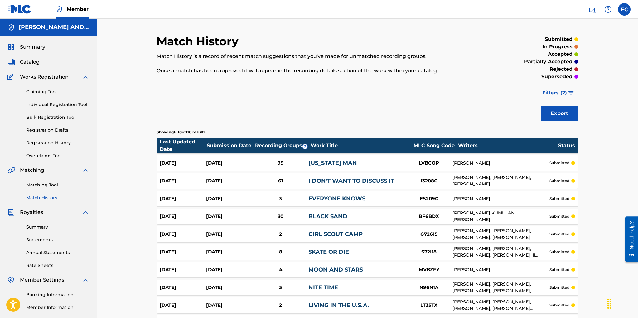
click at [37, 196] on link "Match History" at bounding box center [57, 197] width 63 height 7
click at [51, 141] on link "Registration History" at bounding box center [57, 143] width 63 height 7
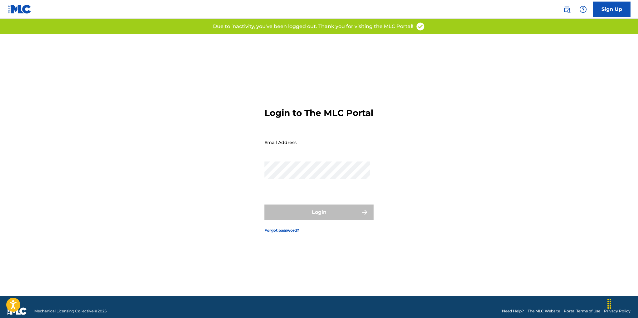
click at [276, 151] on input "Email Address" at bounding box center [316, 142] width 105 height 18
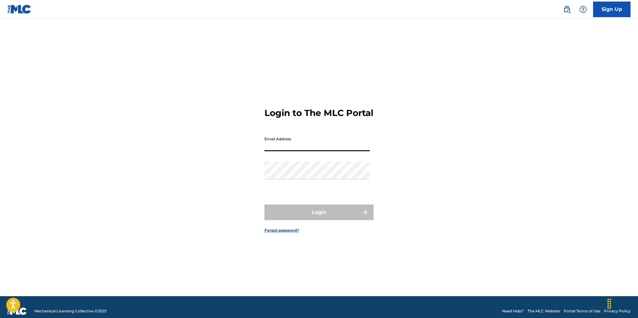
type input "esc@manifesto.com"
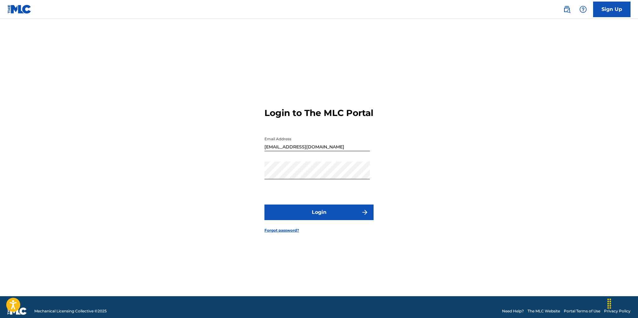
click at [314, 215] on button "Login" at bounding box center [318, 212] width 109 height 16
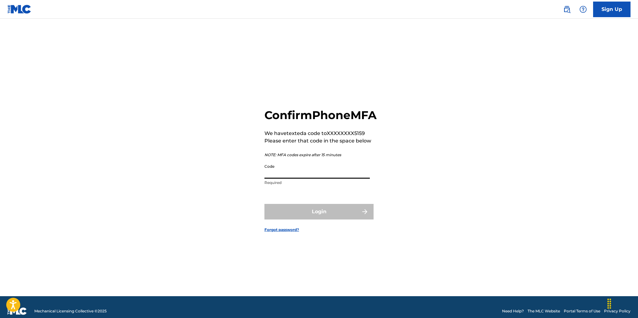
click at [295, 179] on input "Code" at bounding box center [316, 170] width 105 height 18
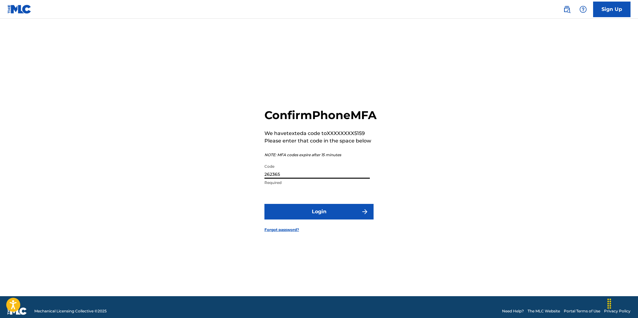
type input "262365"
click at [316, 216] on button "Login" at bounding box center [318, 212] width 109 height 16
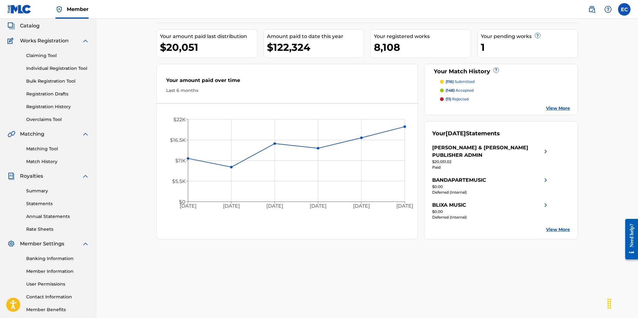
scroll to position [69, 0]
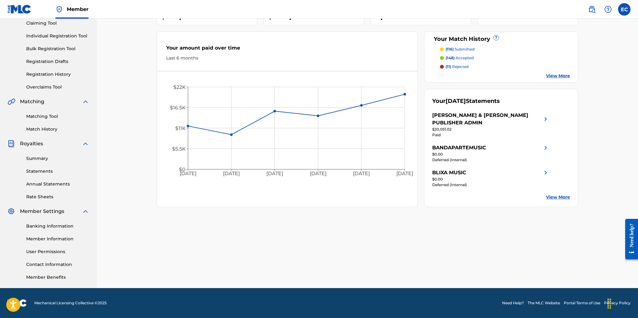
click at [53, 74] on link "Registration History" at bounding box center [57, 74] width 63 height 7
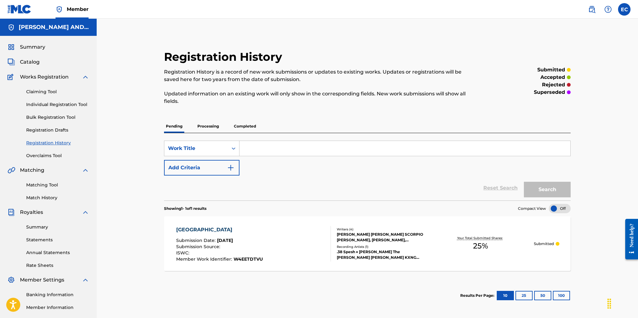
click at [245, 126] on p "Completed" at bounding box center [245, 126] width 26 height 13
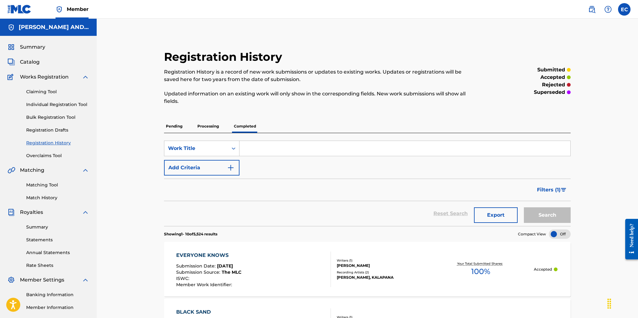
click at [45, 196] on link "Match History" at bounding box center [57, 197] width 63 height 7
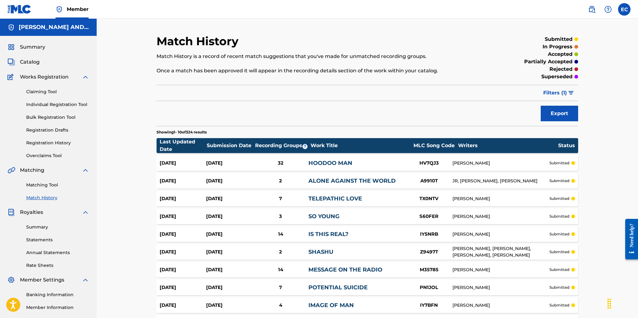
click at [552, 92] on span "Filters ( 1 )" at bounding box center [555, 92] width 24 height 7
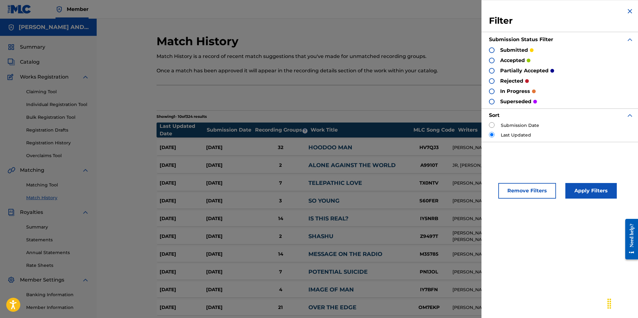
click at [492, 123] on input "radio" at bounding box center [492, 125] width 6 height 6
radio input "true"
click at [585, 186] on button "Apply Filters" at bounding box center [590, 191] width 51 height 16
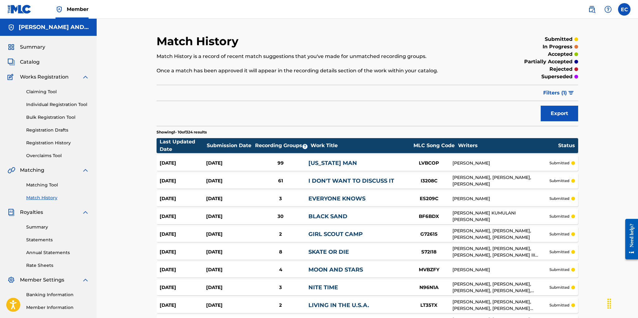
click at [53, 184] on link "Matching Tool" at bounding box center [57, 185] width 63 height 7
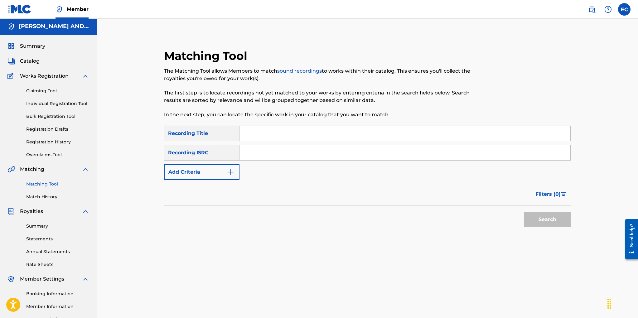
scroll to position [1, 0]
click at [223, 172] on button "Add Criteria" at bounding box center [201, 172] width 75 height 16
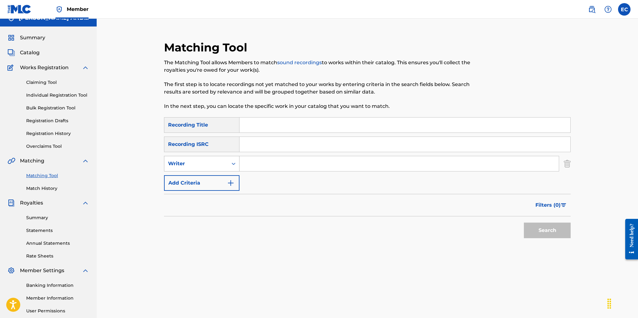
click at [223, 162] on div "Writer" at bounding box center [196, 163] width 56 height 7
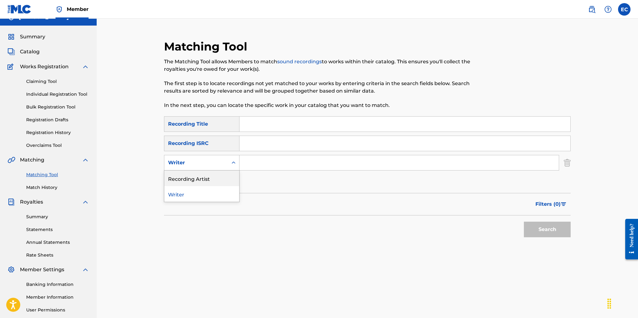
drag, startPoint x: 215, startPoint y: 178, endPoint x: 222, endPoint y: 174, distance: 8.2
click at [215, 178] on div "Recording Artist" at bounding box center [201, 178] width 75 height 16
click at [259, 159] on input "Search Form" at bounding box center [398, 162] width 319 height 15
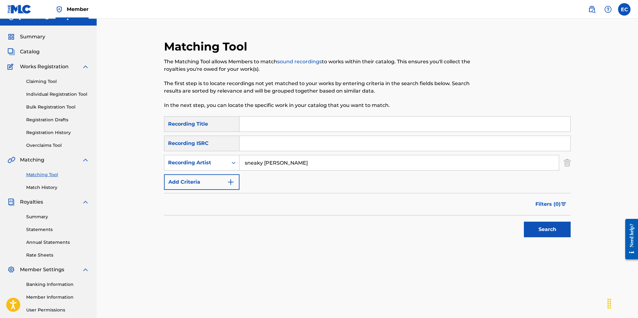
click at [524, 222] on button "Search" at bounding box center [547, 230] width 47 height 16
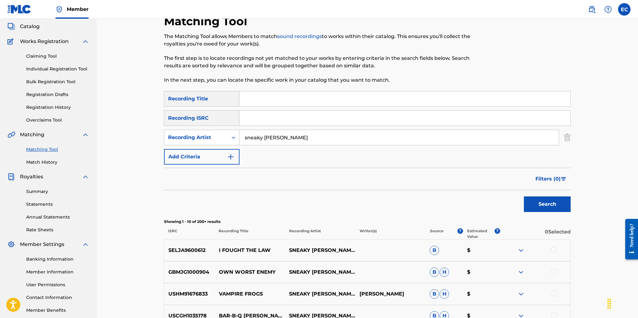
scroll to position [0, 0]
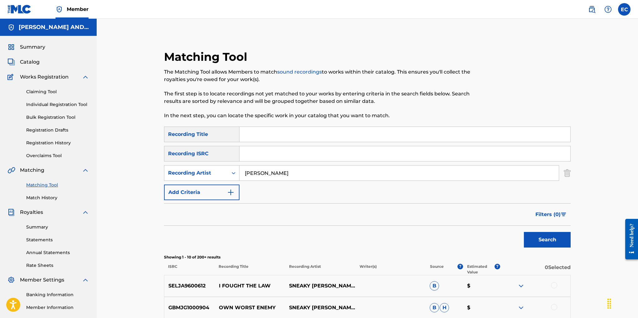
type input "sneaky pete kleinow"
click at [524, 232] on button "Search" at bounding box center [547, 240] width 47 height 16
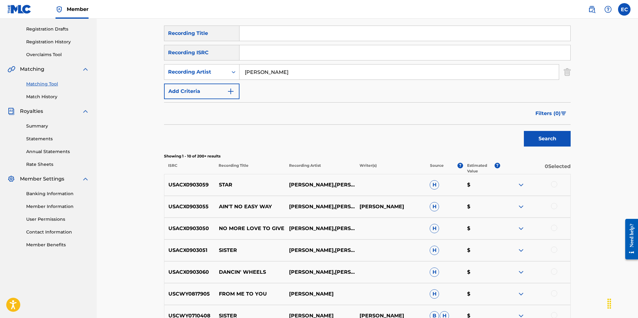
scroll to position [157, 0]
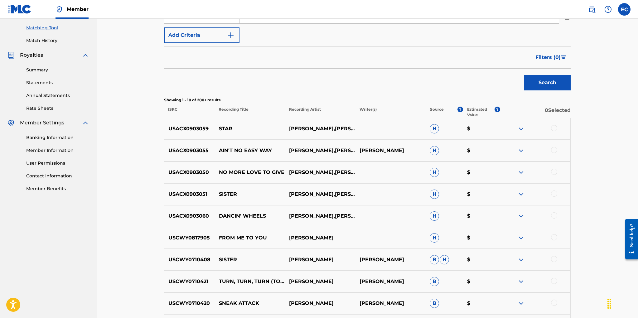
click at [552, 58] on span "Filters ( 0 )" at bounding box center [547, 57] width 25 height 7
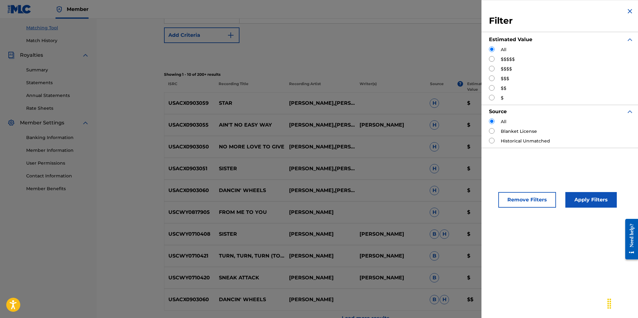
scroll to position [157, 0]
drag, startPoint x: 492, startPoint y: 58, endPoint x: 499, endPoint y: 89, distance: 32.1
click at [492, 58] on input "Search Form" at bounding box center [492, 59] width 6 height 6
radio input "true"
click at [582, 198] on button "Apply Filters" at bounding box center [590, 200] width 51 height 16
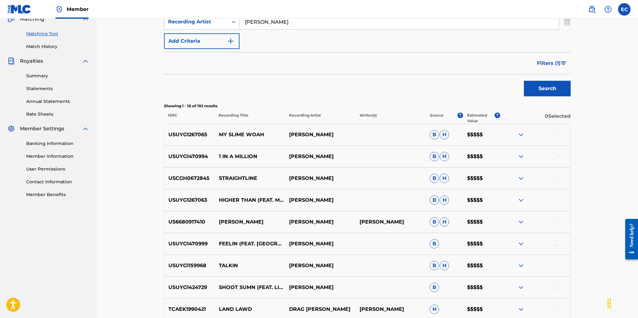
scroll to position [162, 0]
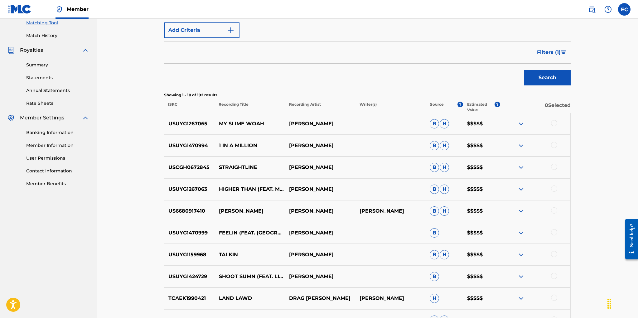
click at [550, 53] on span "Filters ( 1 )" at bounding box center [549, 52] width 24 height 7
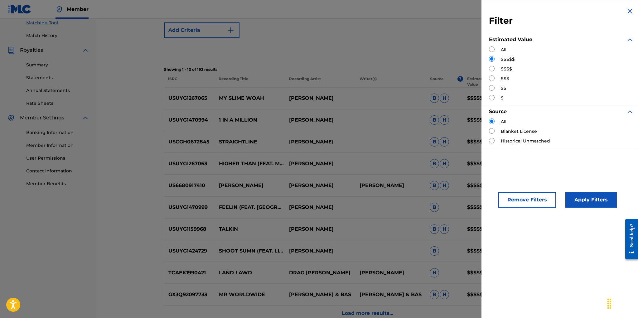
click at [492, 69] on input "Search Form" at bounding box center [492, 69] width 6 height 6
radio input "true"
click at [576, 199] on button "Apply Filters" at bounding box center [590, 200] width 51 height 16
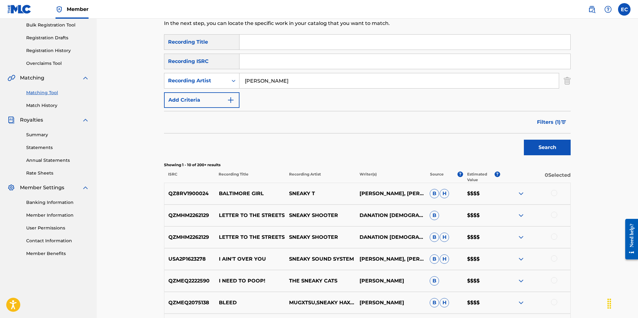
scroll to position [83, 0]
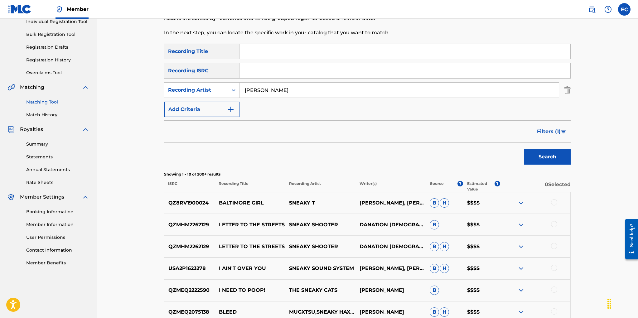
click at [539, 133] on span "Filters ( 1 )" at bounding box center [549, 131] width 24 height 7
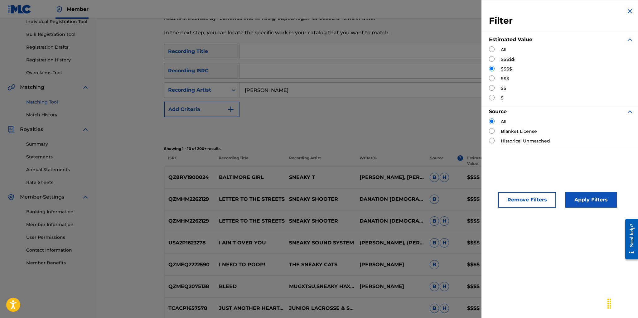
drag, startPoint x: 493, startPoint y: 77, endPoint x: 496, endPoint y: 81, distance: 5.2
click at [493, 77] on input "Search Form" at bounding box center [492, 78] width 6 height 6
radio input "true"
click at [573, 194] on button "Apply Filters" at bounding box center [590, 200] width 51 height 16
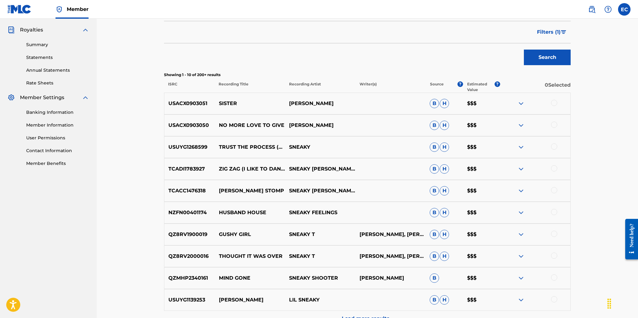
scroll to position [181, 0]
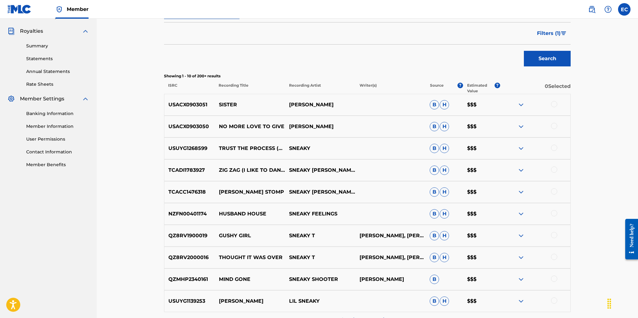
click at [520, 125] on img at bounding box center [520, 126] width 7 height 7
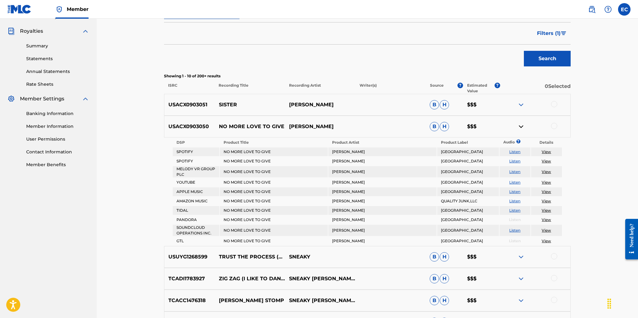
click at [520, 103] on img at bounding box center [520, 104] width 7 height 7
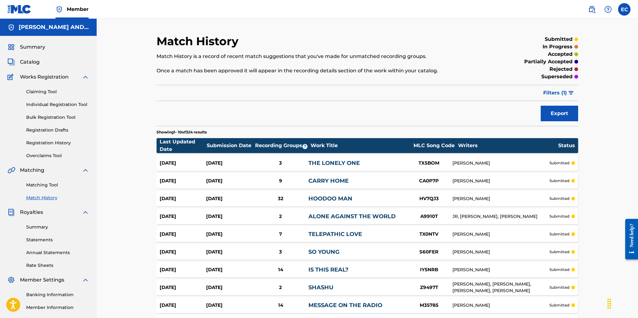
click at [53, 184] on link "Matching Tool" at bounding box center [57, 185] width 63 height 7
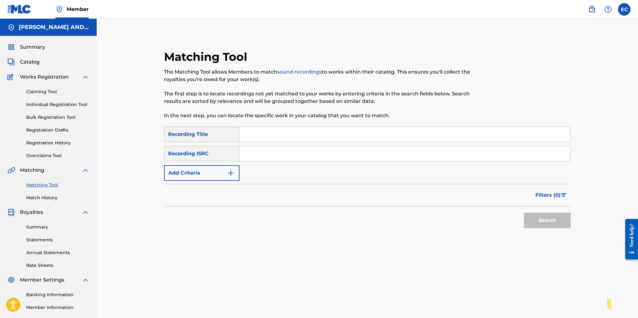
click at [182, 171] on button "Add Criteria" at bounding box center [201, 173] width 75 height 16
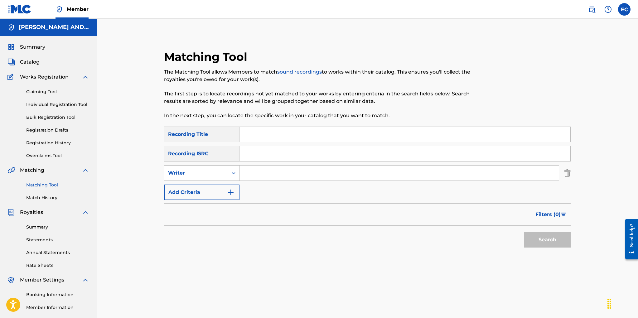
click at [182, 171] on div "Writer" at bounding box center [196, 172] width 56 height 7
drag, startPoint x: 195, startPoint y: 191, endPoint x: 210, endPoint y: 186, distance: 15.6
click at [195, 191] on div "Recording Artist" at bounding box center [201, 189] width 75 height 16
click at [253, 176] on input "Search Form" at bounding box center [398, 172] width 319 height 15
type input "digital underground"
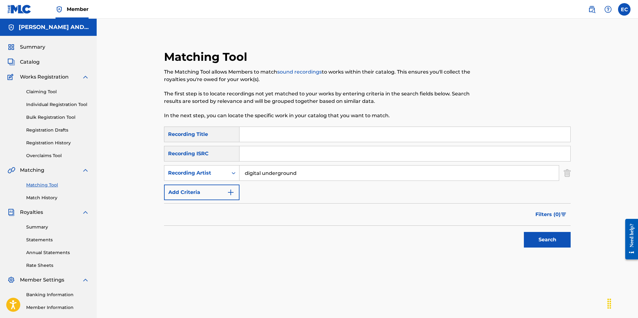
click at [524, 232] on button "Search" at bounding box center [547, 240] width 47 height 16
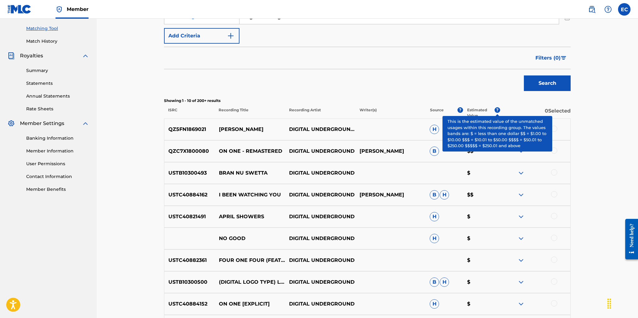
scroll to position [107, 0]
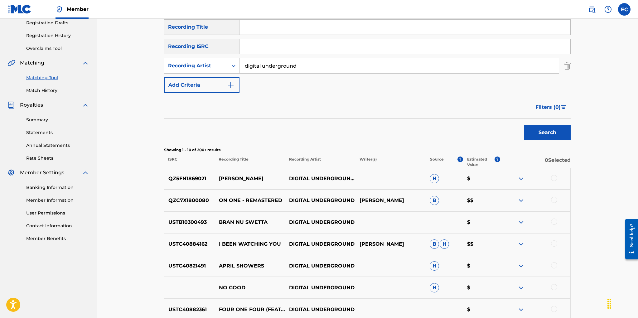
click at [553, 107] on span "Filters ( 0 )" at bounding box center [547, 106] width 25 height 7
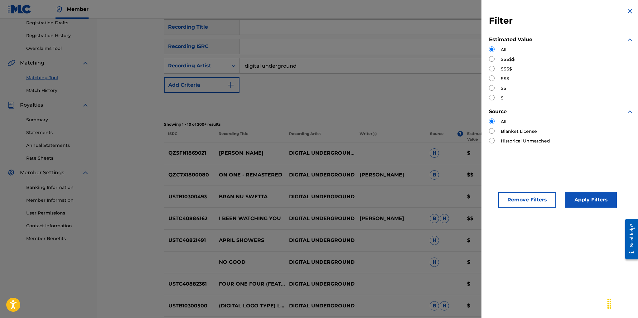
drag, startPoint x: 492, startPoint y: 59, endPoint x: 520, endPoint y: 97, distance: 47.1
click at [492, 59] on input "Search Form" at bounding box center [492, 59] width 6 height 6
radio input "true"
click at [585, 196] on button "Apply Filters" at bounding box center [590, 200] width 51 height 16
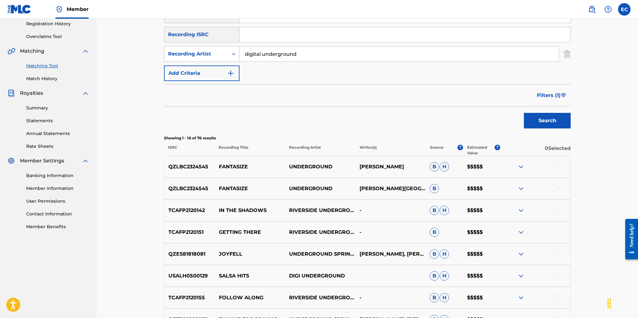
scroll to position [65, 0]
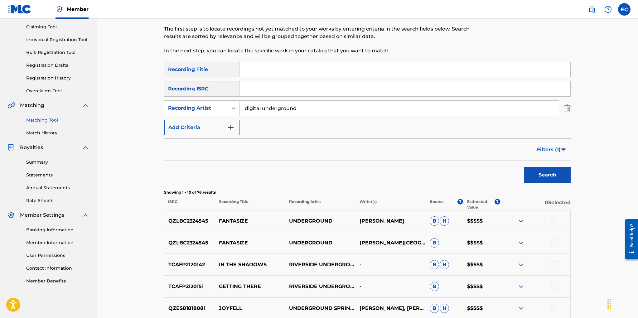
click at [554, 149] on span "Filters ( 1 )" at bounding box center [549, 149] width 24 height 7
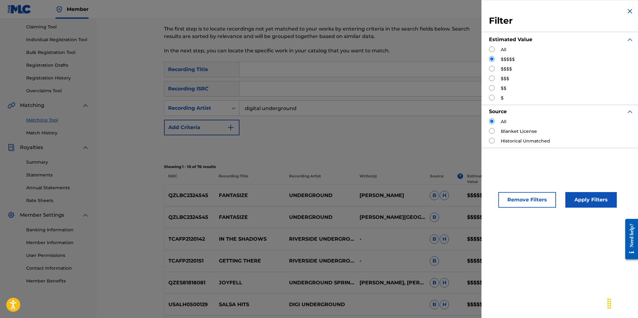
drag, startPoint x: 490, startPoint y: 69, endPoint x: 501, endPoint y: 84, distance: 18.8
click at [490, 69] on input "Search Form" at bounding box center [492, 69] width 6 height 6
radio input "true"
click at [584, 202] on button "Apply Filters" at bounding box center [590, 200] width 51 height 16
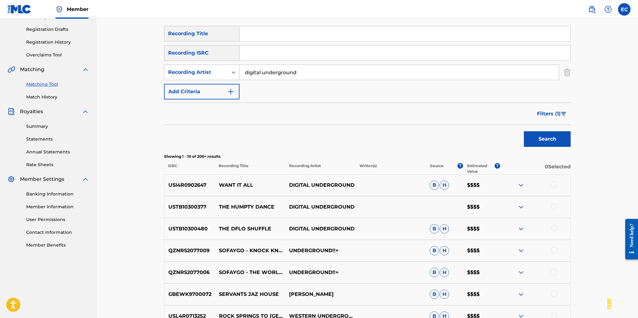
scroll to position [102, 0]
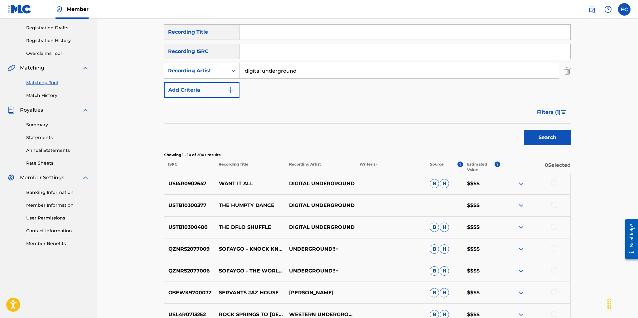
click at [522, 203] on img at bounding box center [520, 205] width 7 height 7
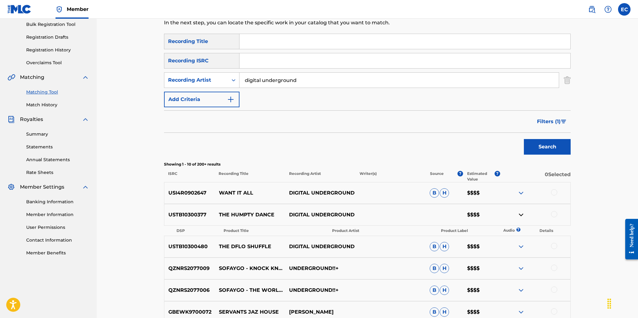
scroll to position [0, 0]
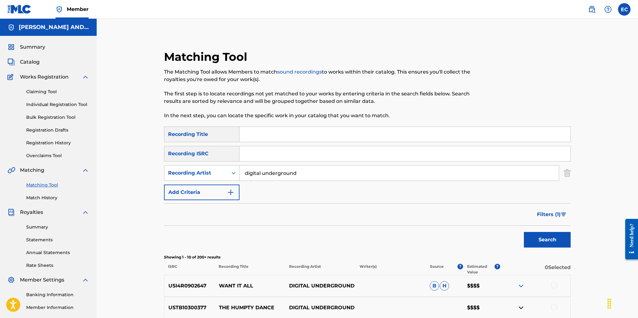
click at [547, 216] on span "Filters ( 1 )" at bounding box center [549, 214] width 24 height 7
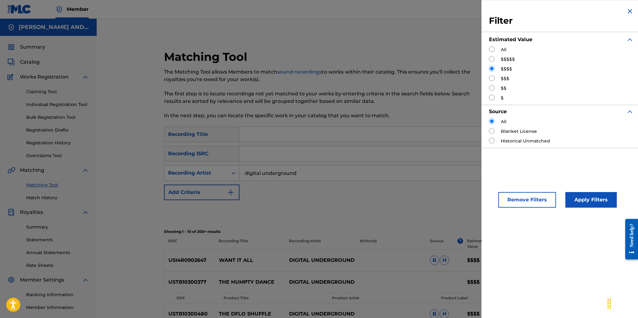
drag, startPoint x: 491, startPoint y: 79, endPoint x: 506, endPoint y: 97, distance: 23.8
click at [491, 79] on input "Search Form" at bounding box center [492, 78] width 6 height 6
radio input "true"
click at [579, 199] on button "Apply Filters" at bounding box center [590, 200] width 51 height 16
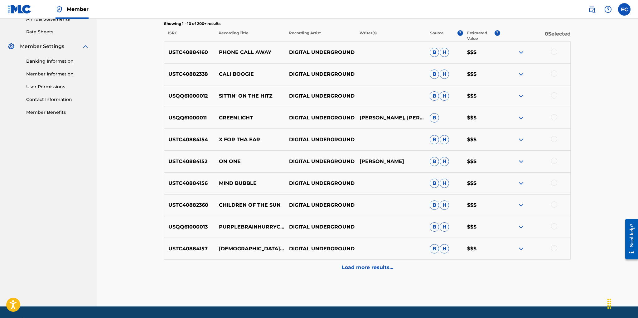
scroll to position [236, 0]
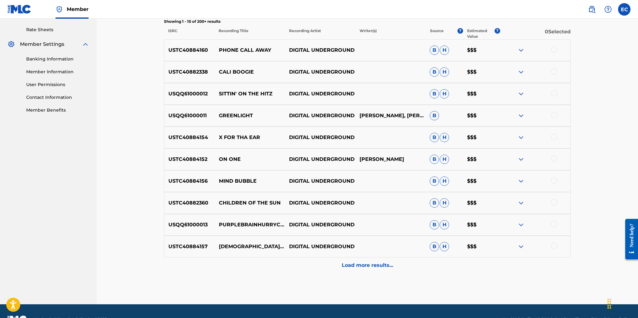
click at [522, 202] on img at bounding box center [520, 202] width 7 height 7
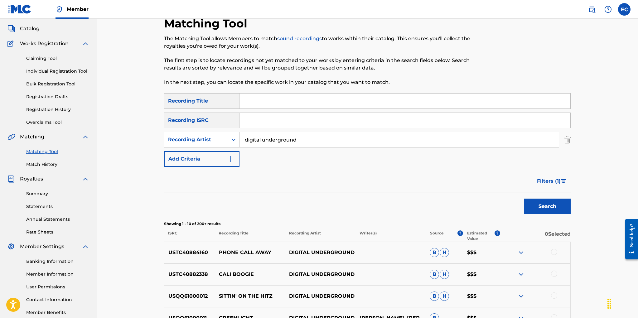
scroll to position [0, 0]
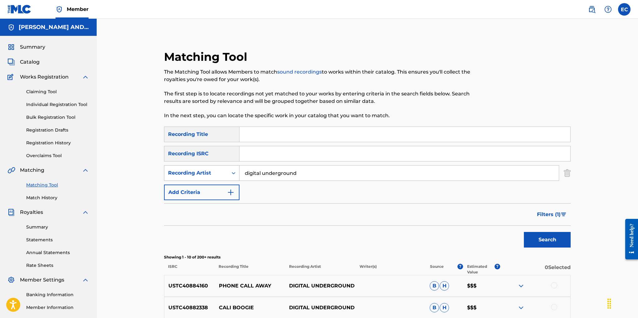
drag, startPoint x: 299, startPoint y: 172, endPoint x: 211, endPoint y: 169, distance: 88.6
click at [211, 169] on div "SearchWithCriteria741576d3-1842-4790-960e-b4384e6a6da2 Recording Artist digital…" at bounding box center [367, 173] width 406 height 16
click at [256, 138] on input "Search Form" at bounding box center [404, 134] width 331 height 15
type input "friends in low places"
click at [524, 232] on button "Search" at bounding box center [547, 240] width 47 height 16
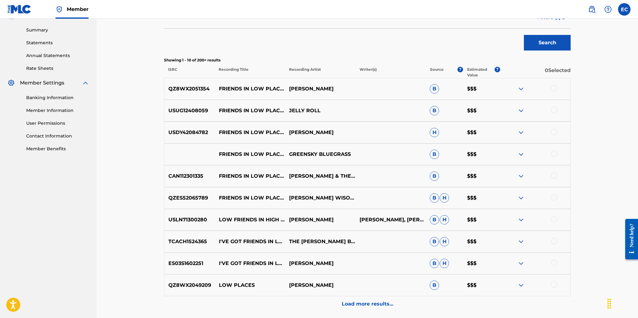
scroll to position [71, 0]
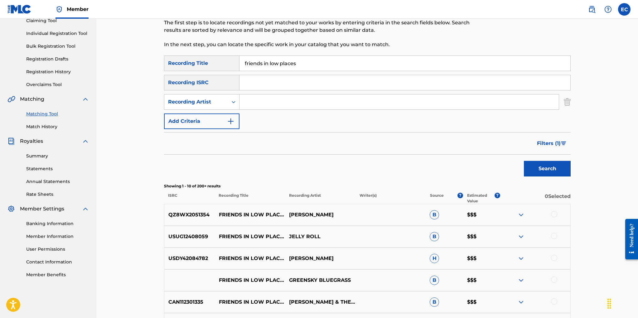
drag, startPoint x: 538, startPoint y: 143, endPoint x: 514, endPoint y: 152, distance: 25.8
click at [538, 143] on span "Filters ( 1 )" at bounding box center [549, 143] width 24 height 7
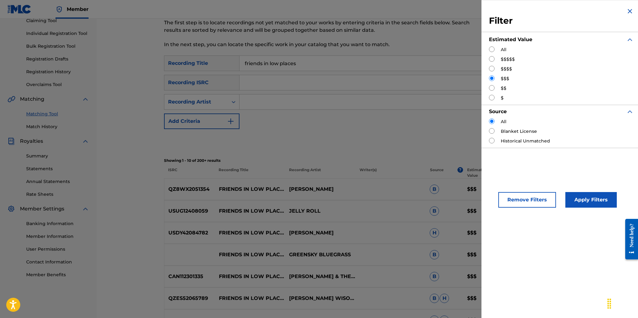
click at [492, 59] on input "Search Form" at bounding box center [492, 59] width 6 height 6
radio input "true"
drag, startPoint x: 584, startPoint y: 199, endPoint x: 581, endPoint y: 196, distance: 4.2
click at [584, 198] on button "Apply Filters" at bounding box center [590, 200] width 51 height 16
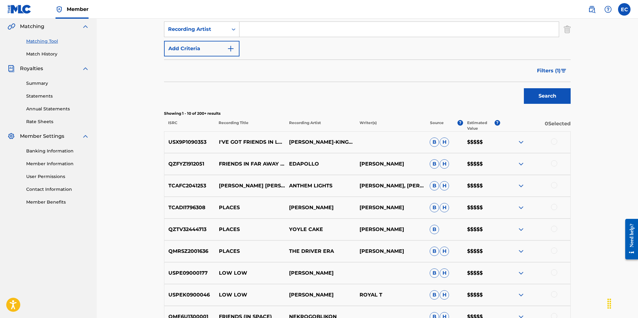
scroll to position [123, 0]
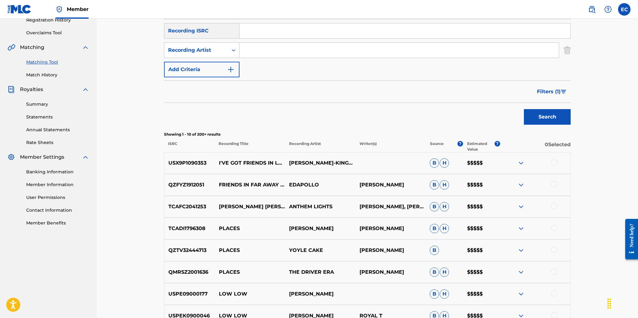
click at [557, 90] on span "Filters ( 1 )" at bounding box center [549, 91] width 24 height 7
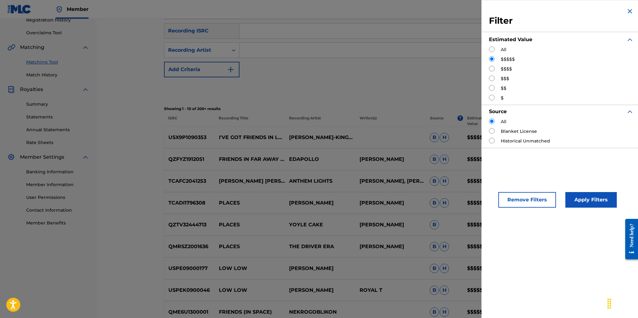
click at [493, 69] on input "Search Form" at bounding box center [492, 69] width 6 height 6
radio input "true"
drag, startPoint x: 592, startPoint y: 198, endPoint x: 587, endPoint y: 196, distance: 5.3
click at [592, 198] on button "Apply Filters" at bounding box center [590, 200] width 51 height 16
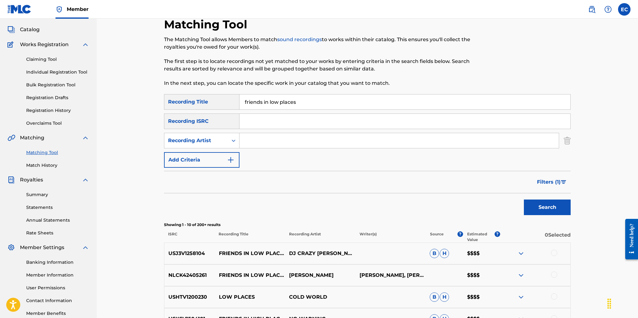
scroll to position [0, 0]
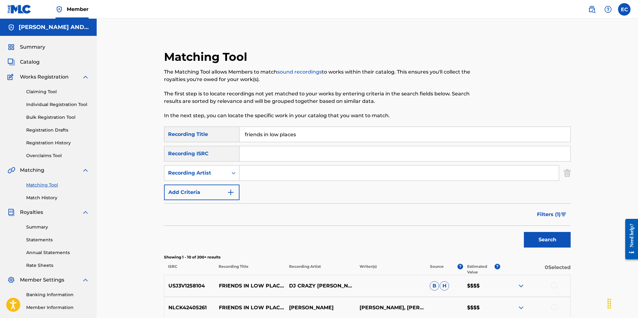
click at [547, 209] on button "Filters ( 1 )" at bounding box center [551, 215] width 37 height 16
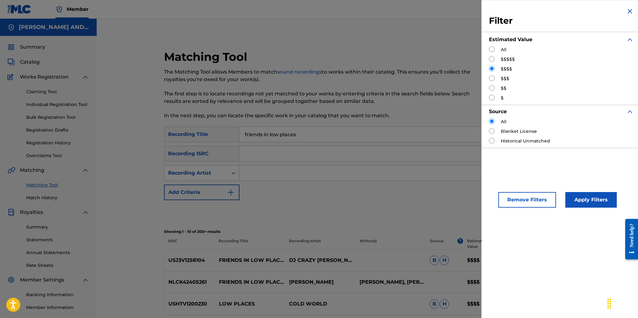
click at [492, 79] on input "Search Form" at bounding box center [492, 78] width 6 height 6
radio input "true"
click at [591, 195] on button "Apply Filters" at bounding box center [590, 200] width 51 height 16
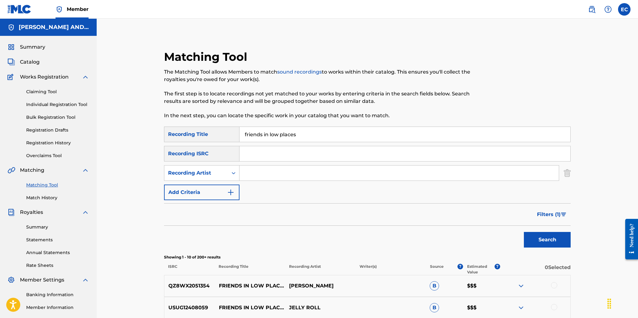
drag, startPoint x: 293, startPoint y: 135, endPoint x: 289, endPoint y: 135, distance: 4.1
click at [289, 135] on input "friends in low places" at bounding box center [404, 134] width 331 height 15
drag, startPoint x: 245, startPoint y: 134, endPoint x: 314, endPoint y: 135, distance: 69.8
click at [314, 135] on input "friends in low places" at bounding box center [404, 134] width 331 height 15
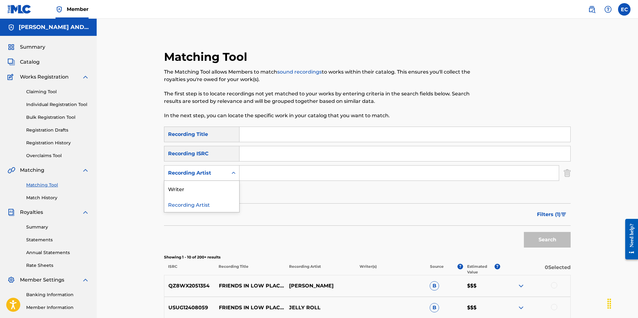
click at [222, 173] on div "Recording Artist" at bounding box center [196, 172] width 56 height 7
click at [215, 188] on div "Writer" at bounding box center [201, 189] width 75 height 16
click at [260, 170] on input "Search Form" at bounding box center [398, 172] width 319 height 15
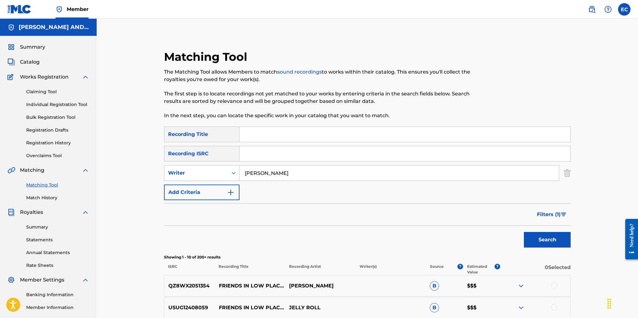
type input "[PERSON_NAME]"
click at [524, 232] on button "Search" at bounding box center [547, 240] width 47 height 16
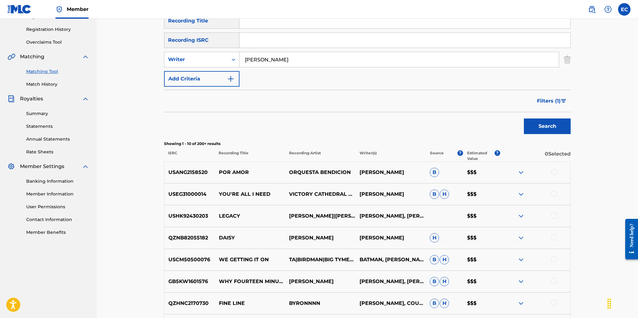
scroll to position [115, 0]
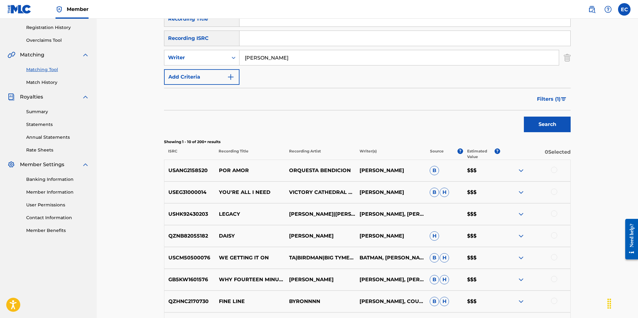
drag, startPoint x: 543, startPoint y: 98, endPoint x: 540, endPoint y: 100, distance: 3.4
click at [543, 99] on span "Filters ( 1 )" at bounding box center [549, 98] width 24 height 7
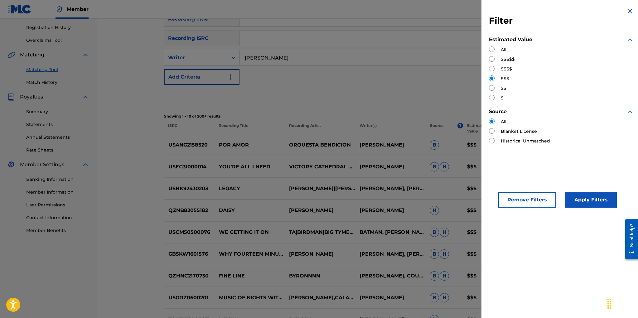
drag, startPoint x: 537, startPoint y: 199, endPoint x: 544, endPoint y: 198, distance: 6.8
click at [538, 199] on button "Remove Filters" at bounding box center [527, 200] width 58 height 16
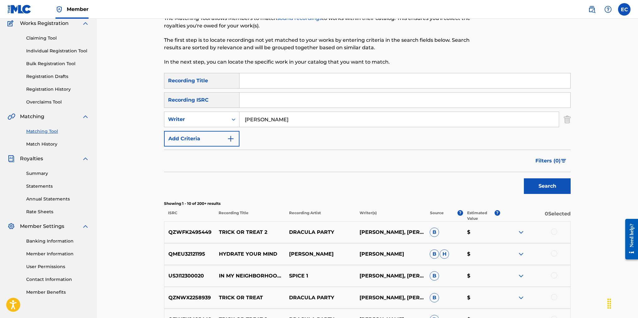
scroll to position [60, 0]
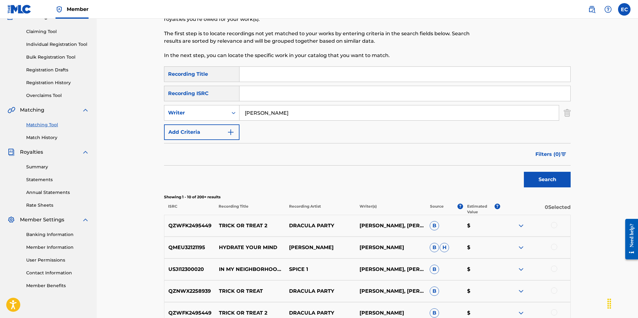
click at [541, 154] on span "Filters ( 0 )" at bounding box center [547, 154] width 25 height 7
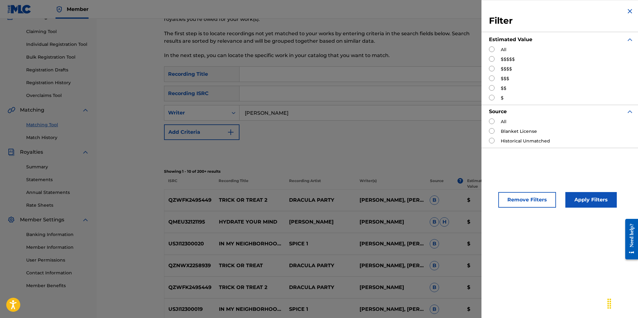
click at [491, 78] on input "Search Form" at bounding box center [492, 78] width 6 height 6
radio input "true"
drag, startPoint x: 582, startPoint y: 203, endPoint x: 577, endPoint y: 201, distance: 5.2
click at [582, 203] on button "Apply Filters" at bounding box center [590, 200] width 51 height 16
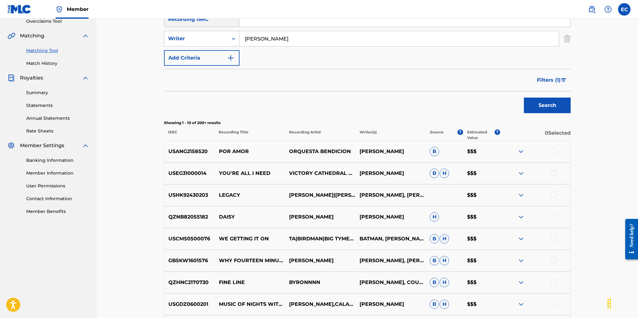
scroll to position [134, 0]
click at [559, 78] on span "Filters ( 1 )" at bounding box center [549, 80] width 24 height 7
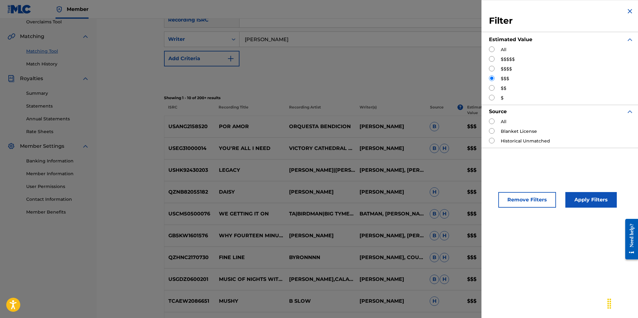
click at [492, 68] on input "Search Form" at bounding box center [492, 69] width 6 height 6
radio input "true"
click at [589, 196] on button "Apply Filters" at bounding box center [590, 200] width 51 height 16
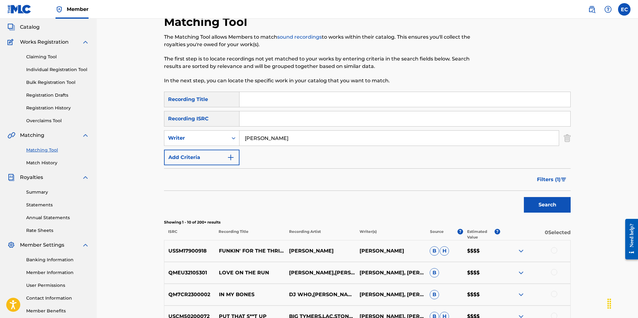
scroll to position [0, 0]
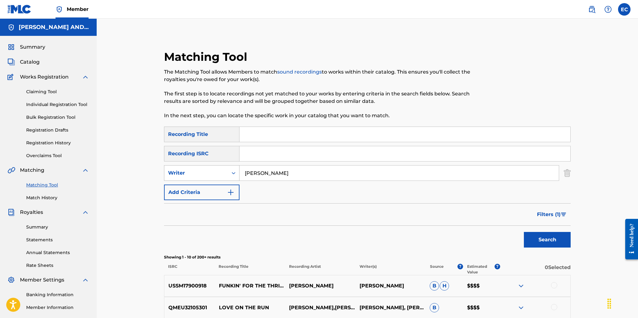
drag, startPoint x: 280, startPoint y: 173, endPoint x: 230, endPoint y: 172, distance: 49.9
click at [230, 172] on div "SearchWithCriteria049cbbd4-ff9a-412f-8aec-bd18302f4acb Writer byron miller" at bounding box center [367, 173] width 406 height 16
type input "[PERSON_NAME]"
click at [524, 232] on button "Search" at bounding box center [547, 240] width 47 height 16
click at [549, 216] on span "Filters ( 1 )" at bounding box center [549, 214] width 24 height 7
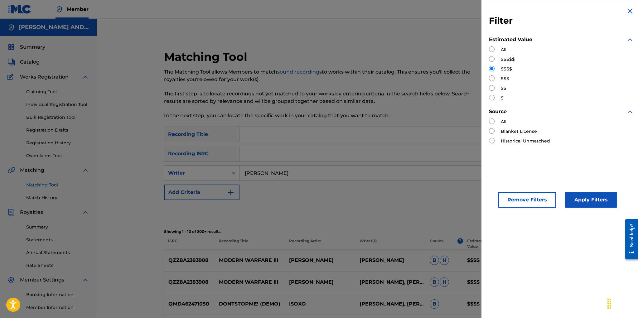
click at [521, 165] on div "Filter Estimated Value All $$$$$ $$$$ $$$ $$ $ Source All Blanket License Histo…" at bounding box center [561, 159] width 160 height 318
drag, startPoint x: 536, startPoint y: 200, endPoint x: 521, endPoint y: 201, distance: 14.7
click at [535, 200] on button "Remove Filters" at bounding box center [527, 200] width 58 height 16
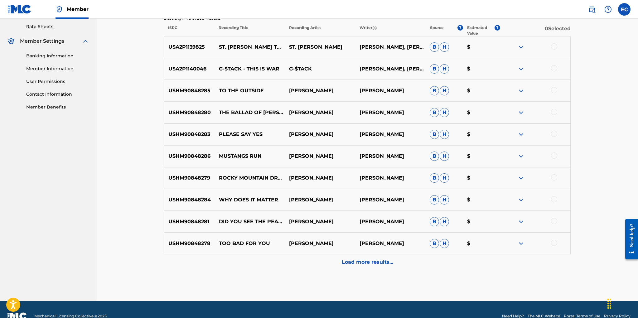
scroll to position [252, 0]
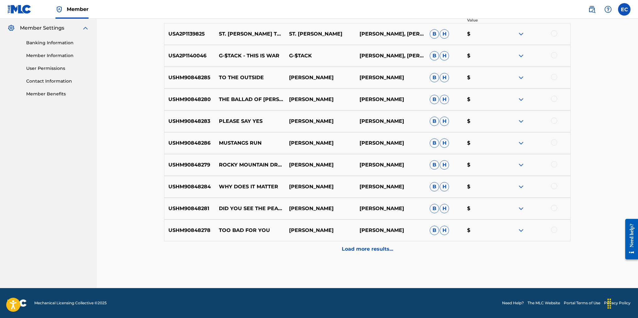
click at [360, 250] on p "Load more results..." at bounding box center [367, 248] width 51 height 7
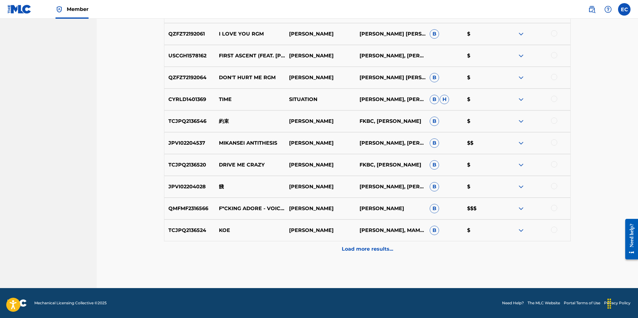
scroll to position [0, 0]
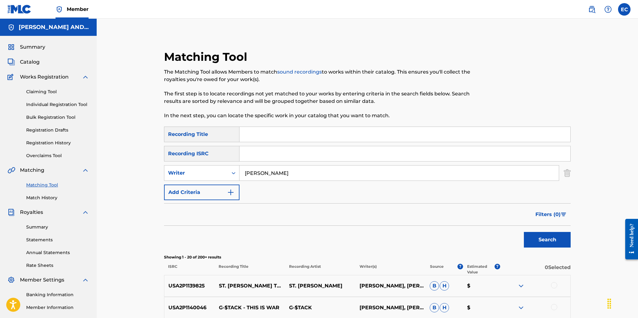
click at [543, 214] on span "Filters ( 0 )" at bounding box center [547, 214] width 25 height 7
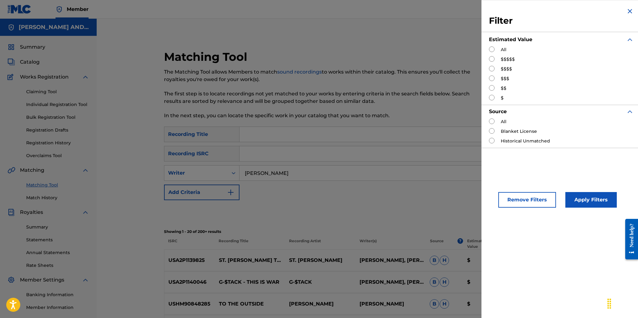
drag, startPoint x: 491, startPoint y: 59, endPoint x: 510, endPoint y: 120, distance: 63.6
click at [491, 59] on input "Search Form" at bounding box center [492, 59] width 6 height 6
radio input "true"
drag, startPoint x: 579, startPoint y: 203, endPoint x: 573, endPoint y: 204, distance: 6.1
click at [578, 203] on button "Apply Filters" at bounding box center [590, 200] width 51 height 16
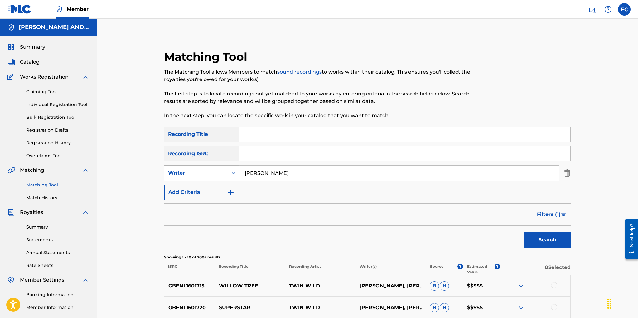
click at [221, 172] on div "Writer" at bounding box center [196, 172] width 56 height 7
click at [215, 185] on div "Recording Artist" at bounding box center [201, 189] width 75 height 16
click at [267, 174] on input "Search Form" at bounding box center [398, 172] width 319 height 15
type input "wedding present"
click at [524, 232] on button "Search" at bounding box center [547, 240] width 47 height 16
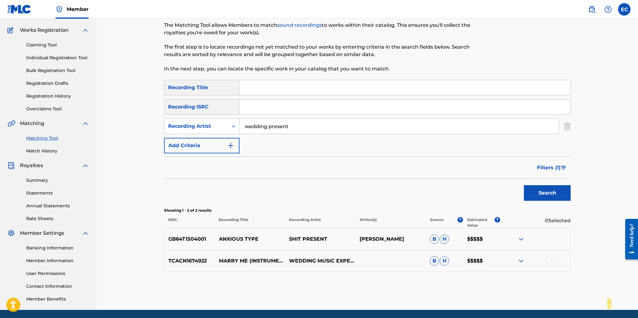
scroll to position [58, 0]
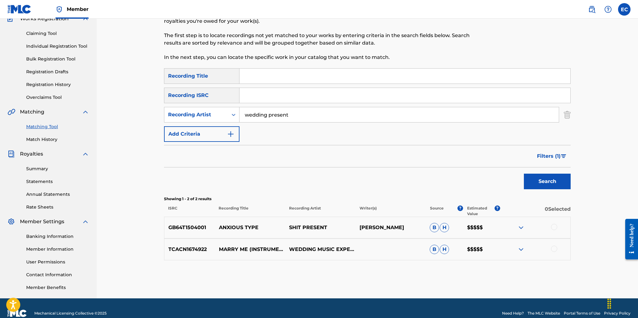
click at [544, 155] on span "Filters ( 1 )" at bounding box center [549, 155] width 24 height 7
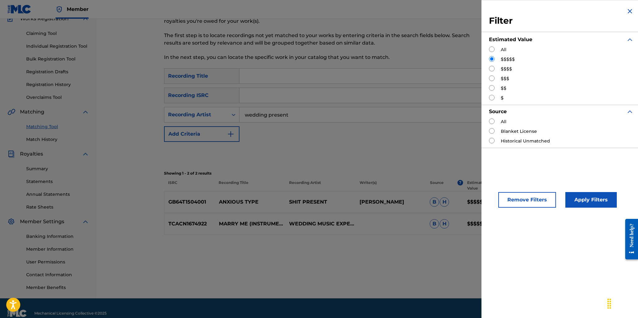
click at [491, 67] on input "Search Form" at bounding box center [492, 69] width 6 height 6
radio input "true"
click at [585, 199] on button "Apply Filters" at bounding box center [590, 200] width 51 height 16
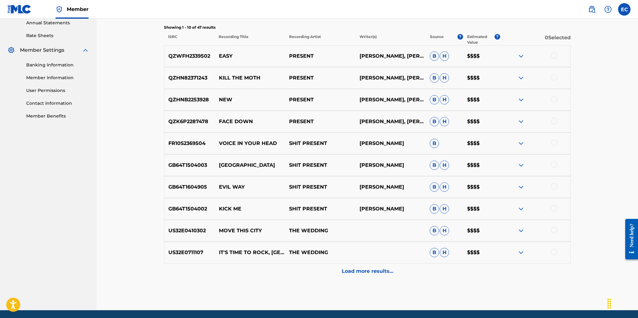
scroll to position [252, 0]
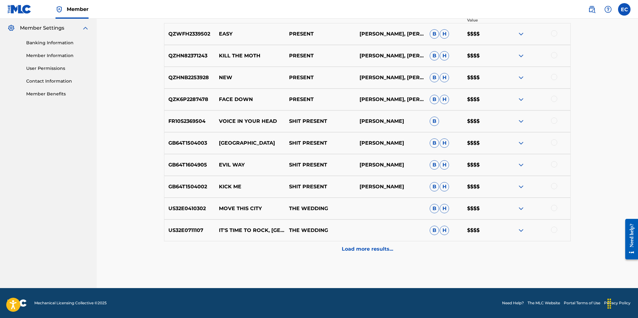
click at [374, 246] on p "Load more results..." at bounding box center [367, 248] width 51 height 7
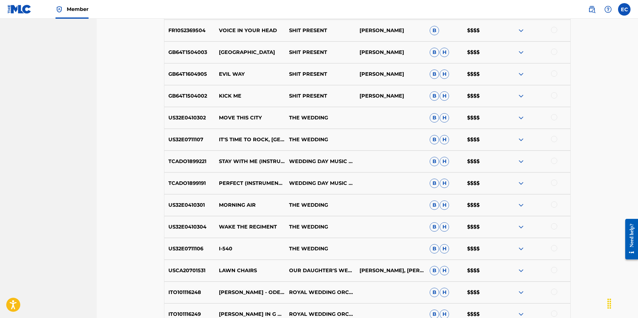
scroll to position [419, 0]
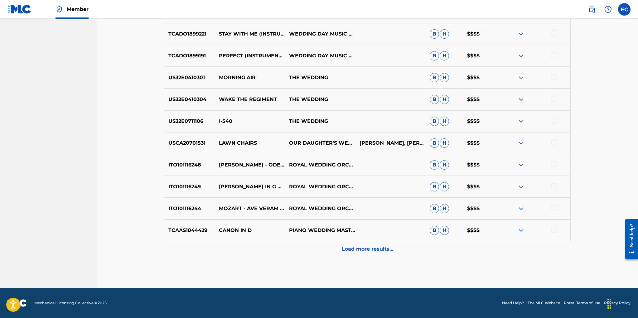
click at [370, 250] on p "Load more results..." at bounding box center [367, 248] width 51 height 7
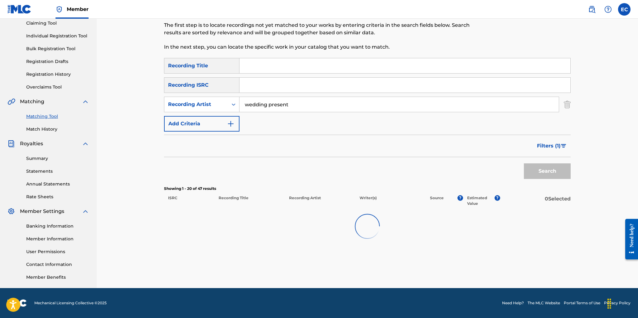
scroll to position [69, 0]
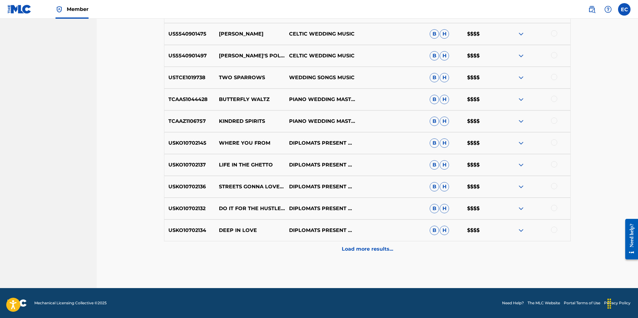
click at [371, 244] on div "Load more results..." at bounding box center [367, 249] width 406 height 16
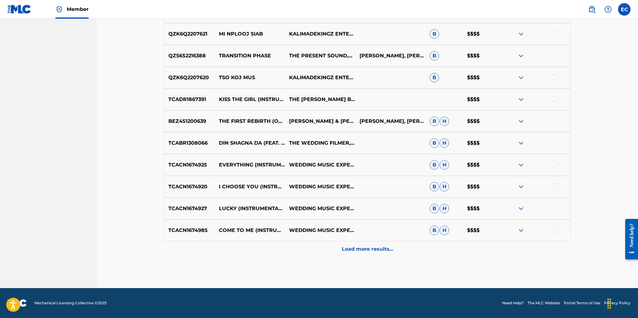
click at [371, 248] on p "Load more results..." at bounding box center [367, 248] width 51 height 7
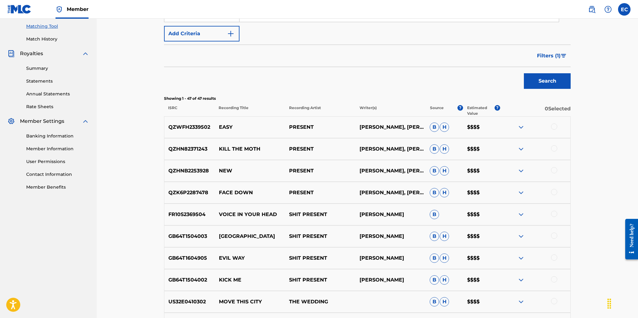
scroll to position [0, 0]
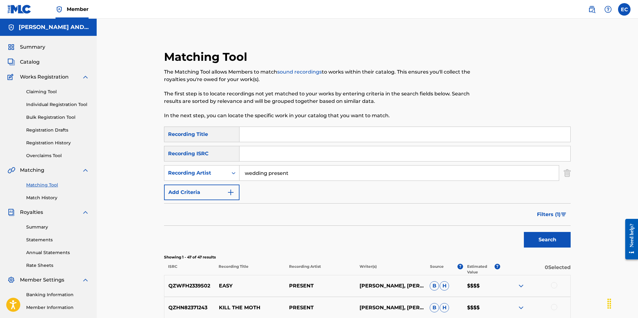
click at [543, 214] on span "Filters ( 1 )" at bounding box center [549, 214] width 24 height 7
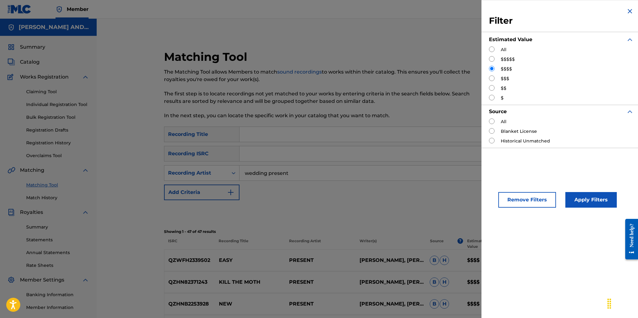
drag, startPoint x: 491, startPoint y: 76, endPoint x: 497, endPoint y: 79, distance: 7.1
click at [491, 76] on input "Search Form" at bounding box center [492, 78] width 6 height 6
radio input "true"
click at [576, 205] on button "Apply Filters" at bounding box center [590, 200] width 51 height 16
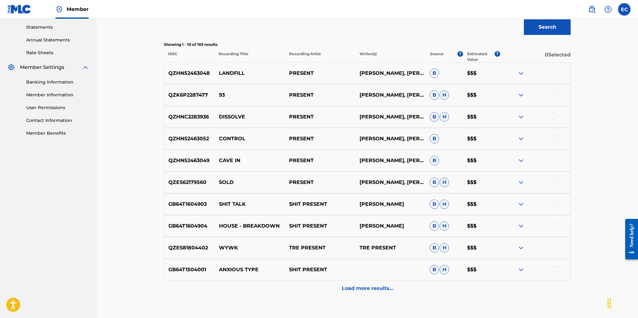
scroll to position [215, 0]
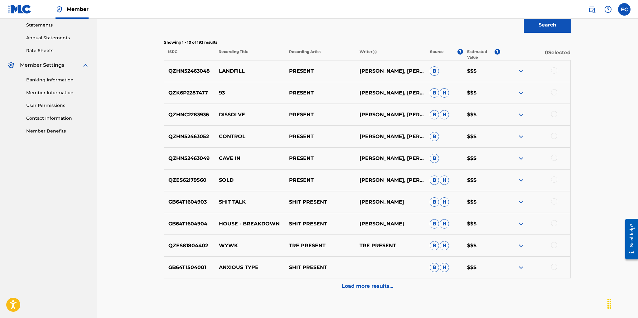
click at [365, 285] on p "Load more results..." at bounding box center [367, 285] width 51 height 7
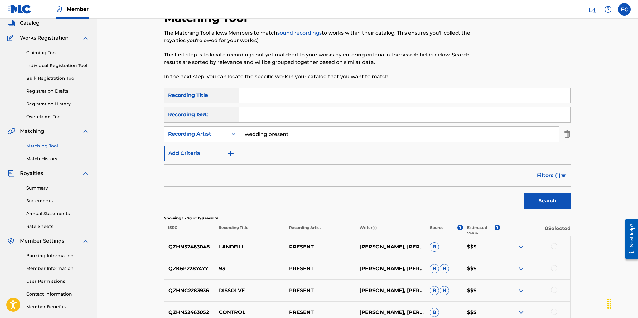
scroll to position [7, 0]
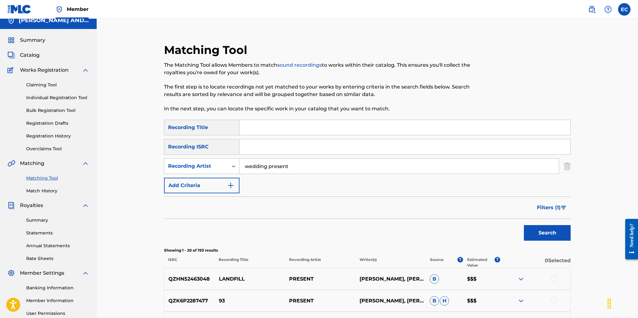
click at [554, 204] on span "Filters ( 1 )" at bounding box center [549, 207] width 24 height 7
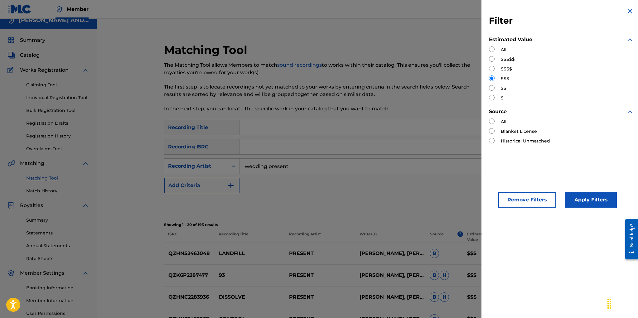
click at [517, 201] on button "Remove Filters" at bounding box center [527, 200] width 58 height 16
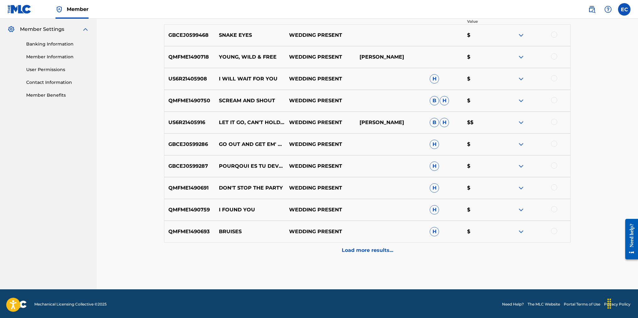
scroll to position [252, 0]
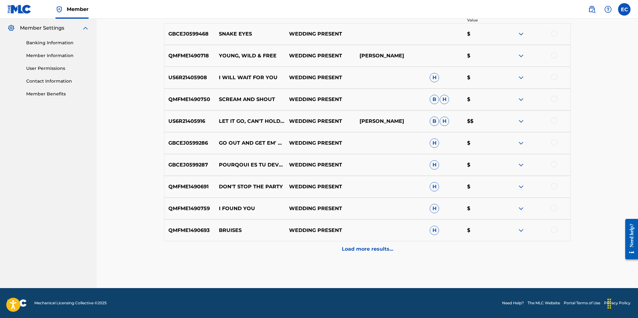
click at [373, 251] on p "Load more results..." at bounding box center [367, 248] width 51 height 7
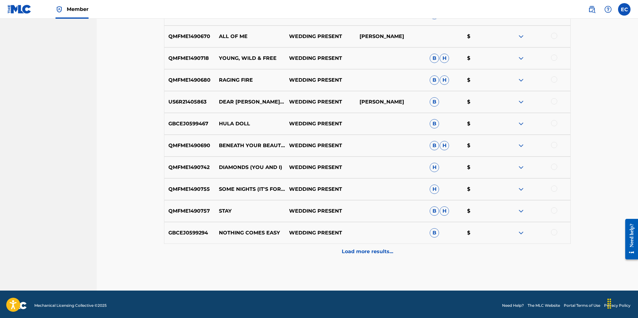
scroll to position [470, 0]
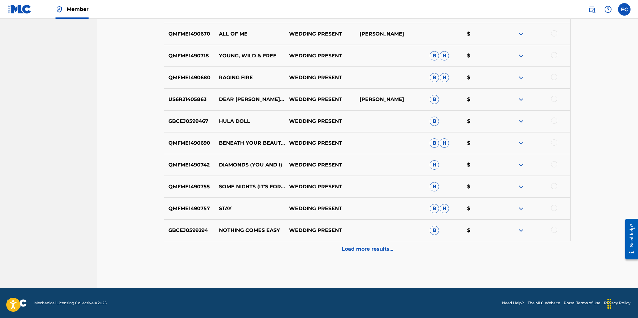
click at [372, 246] on p "Load more results..." at bounding box center [367, 248] width 51 height 7
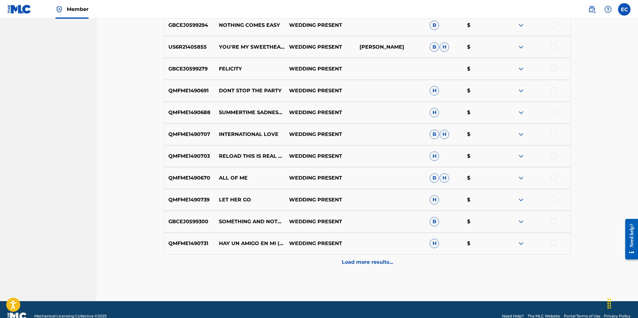
scroll to position [688, 0]
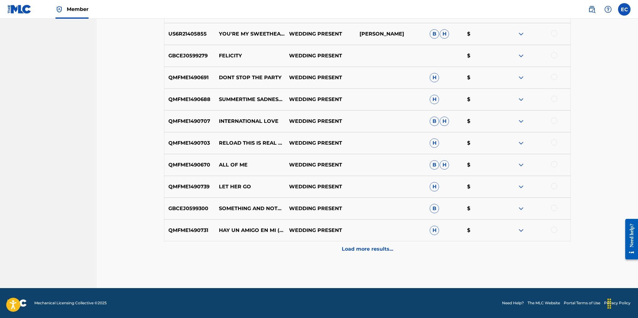
click at [372, 246] on p "Load more results..." at bounding box center [367, 248] width 51 height 7
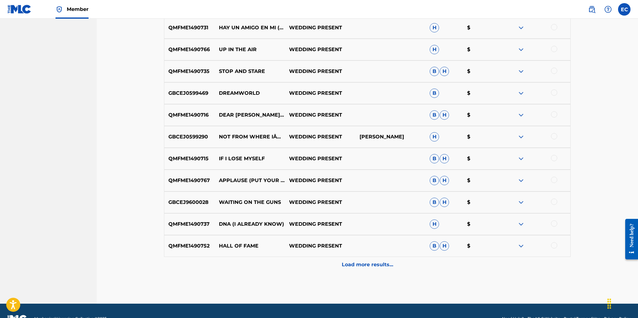
scroll to position [898, 0]
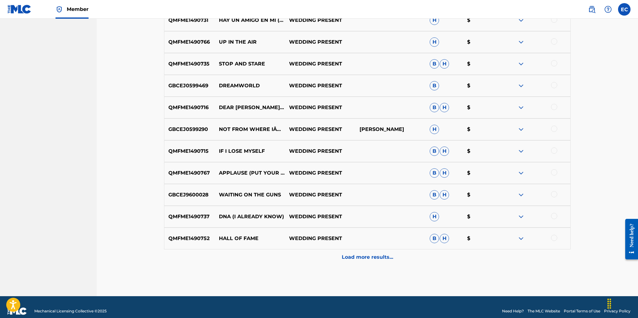
click at [370, 255] on p "Load more results..." at bounding box center [367, 256] width 51 height 7
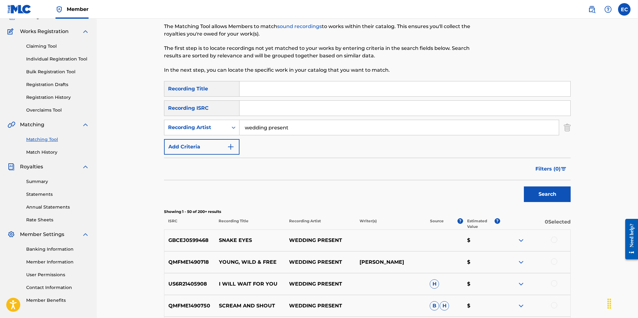
scroll to position [0, 0]
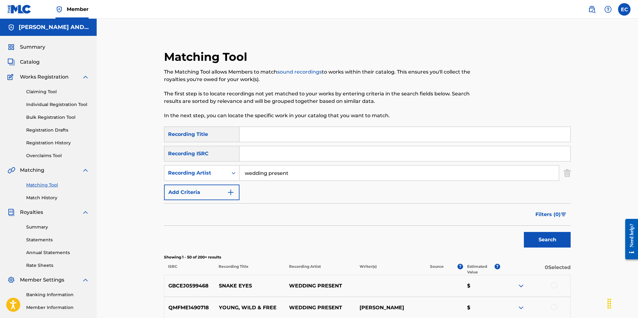
drag, startPoint x: 548, startPoint y: 214, endPoint x: 539, endPoint y: 213, distance: 8.6
click at [548, 214] on span "Filters ( 0 )" at bounding box center [547, 214] width 25 height 7
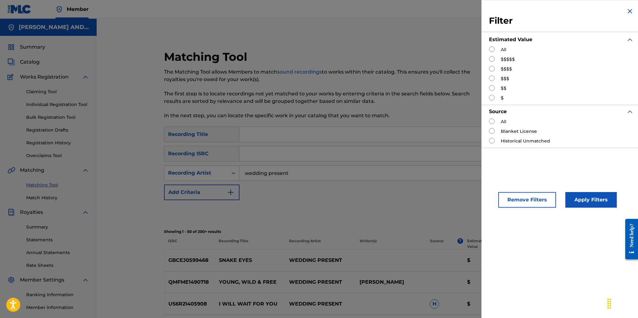
drag, startPoint x: 492, startPoint y: 88, endPoint x: 500, endPoint y: 101, distance: 14.5
click at [492, 88] on input "Search Form" at bounding box center [492, 88] width 6 height 6
radio input "true"
drag, startPoint x: 582, startPoint y: 199, endPoint x: 579, endPoint y: 197, distance: 3.4
click at [582, 199] on button "Apply Filters" at bounding box center [590, 200] width 51 height 16
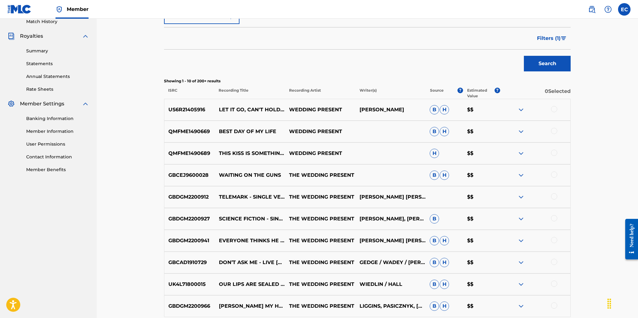
scroll to position [174, 0]
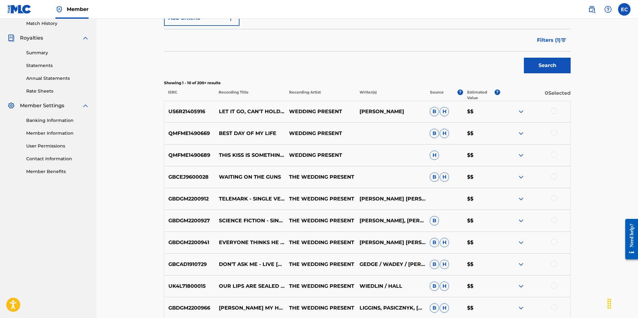
click at [520, 111] on img at bounding box center [520, 111] width 7 height 7
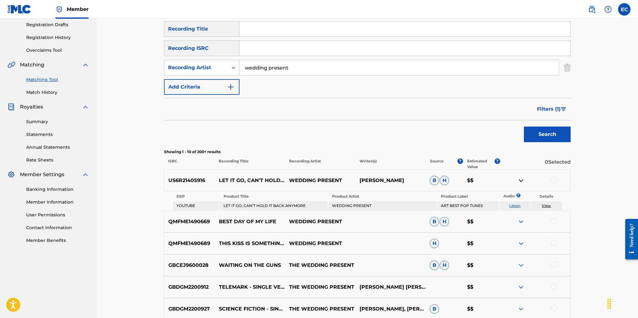
scroll to position [65, 0]
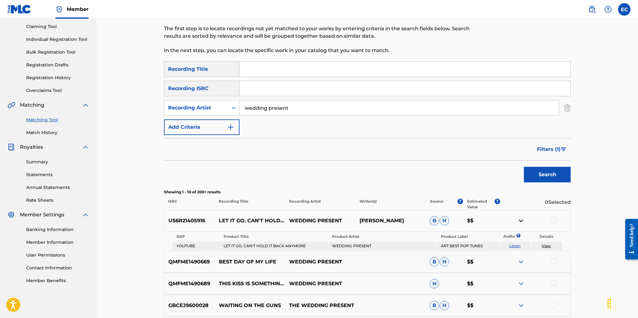
click at [541, 150] on span "Filters ( 1 )" at bounding box center [549, 149] width 24 height 7
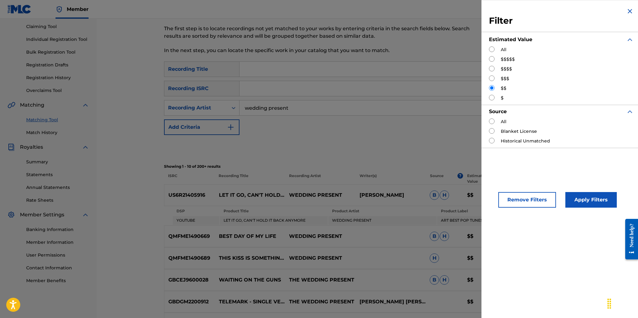
drag, startPoint x: 491, startPoint y: 76, endPoint x: 503, endPoint y: 89, distance: 17.4
click at [492, 77] on input "Search Form" at bounding box center [492, 78] width 6 height 6
radio input "true"
click at [593, 199] on button "Apply Filters" at bounding box center [590, 200] width 51 height 16
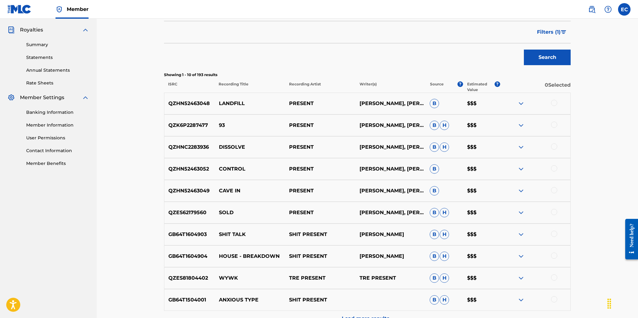
scroll to position [184, 0]
click at [310, 61] on div "Search" at bounding box center [367, 56] width 406 height 25
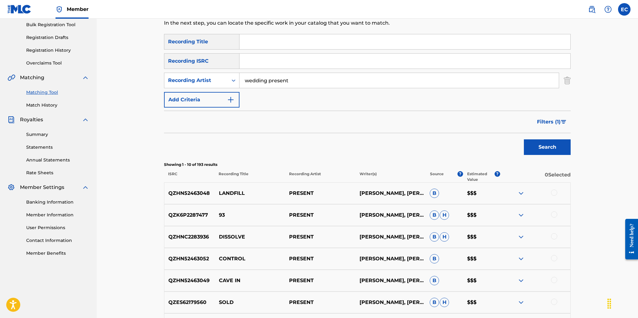
scroll to position [0, 0]
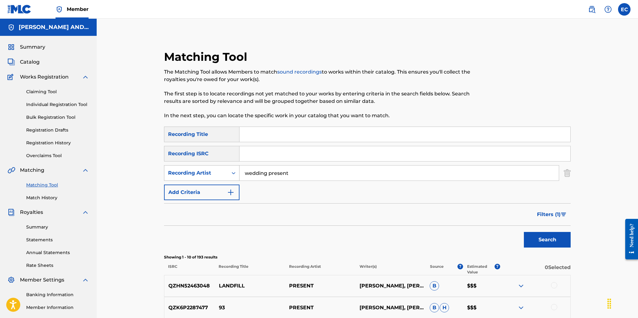
drag, startPoint x: 291, startPoint y: 175, endPoint x: 226, endPoint y: 166, distance: 66.0
click at [226, 166] on div "SearchWithCriteriab1d7f491-4b64-4b9c-a2d2-c0a7f79906c4 Recording Artist wedding…" at bounding box center [367, 173] width 406 height 16
type input "stiff little fingers"
click at [524, 232] on button "Search" at bounding box center [547, 240] width 47 height 16
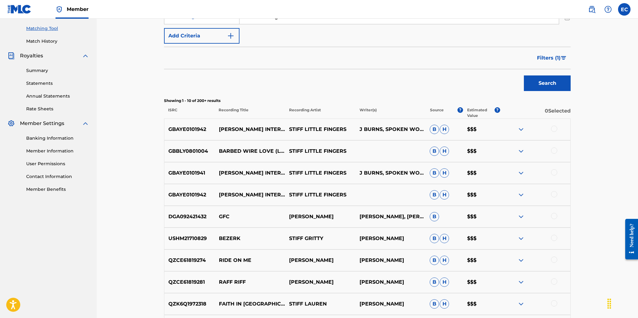
scroll to position [153, 0]
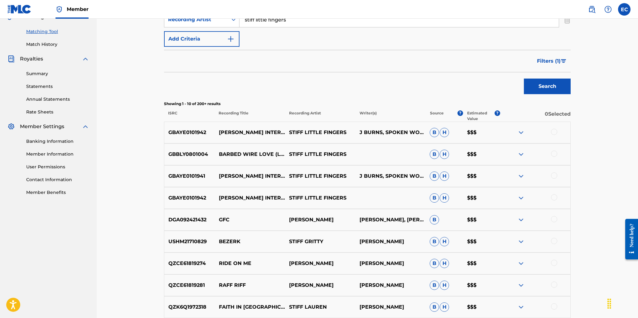
click at [540, 60] on span "Filters ( 1 )" at bounding box center [549, 60] width 24 height 7
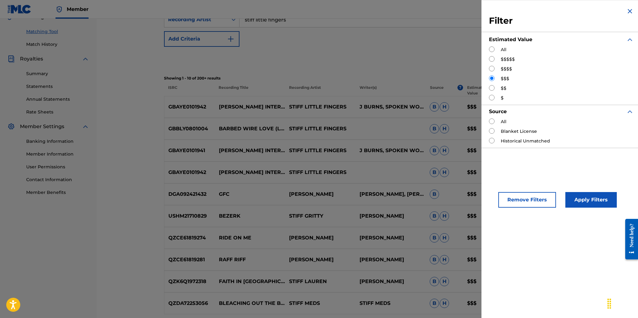
click at [492, 67] on input "Search Form" at bounding box center [492, 69] width 6 height 6
radio input "true"
click at [577, 199] on button "Apply Filters" at bounding box center [590, 200] width 51 height 16
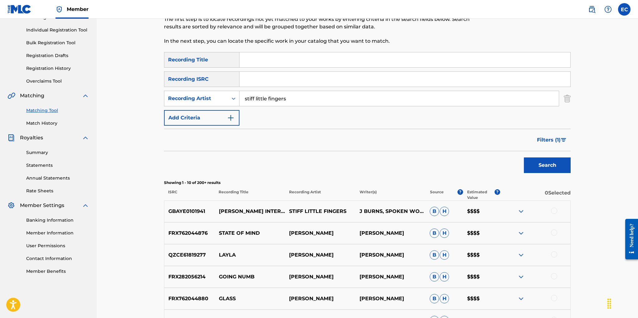
scroll to position [75, 0]
drag, startPoint x: 549, startPoint y: 139, endPoint x: 536, endPoint y: 139, distance: 12.5
click at [549, 139] on span "Filters ( 1 )" at bounding box center [549, 139] width 24 height 7
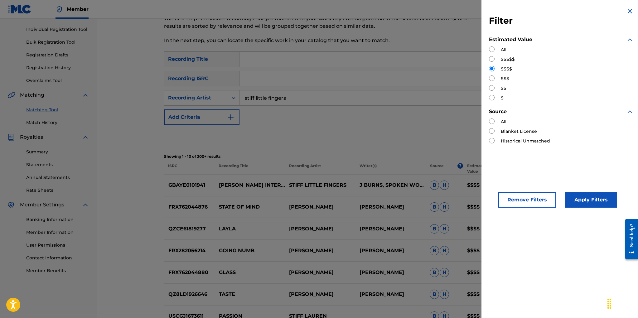
click at [491, 58] on input "Search Form" at bounding box center [492, 59] width 6 height 6
radio input "true"
click at [589, 199] on button "Apply Filters" at bounding box center [590, 200] width 51 height 16
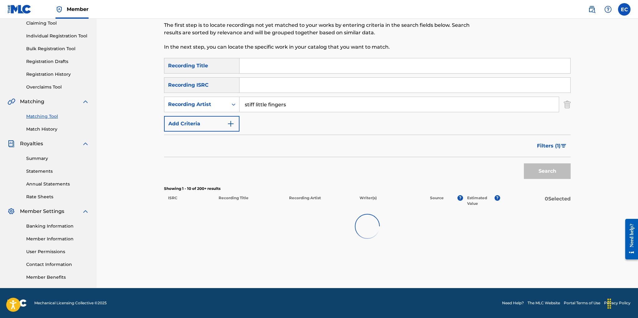
scroll to position [69, 0]
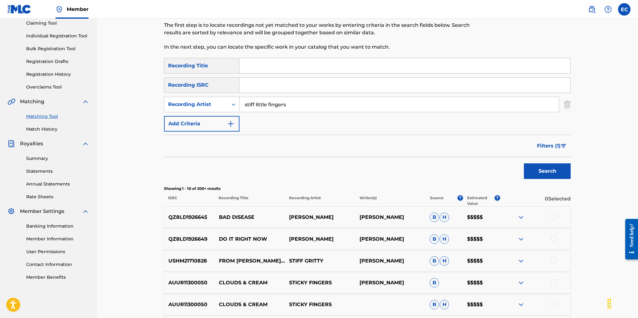
click at [548, 144] on span "Filters ( 1 )" at bounding box center [549, 145] width 24 height 7
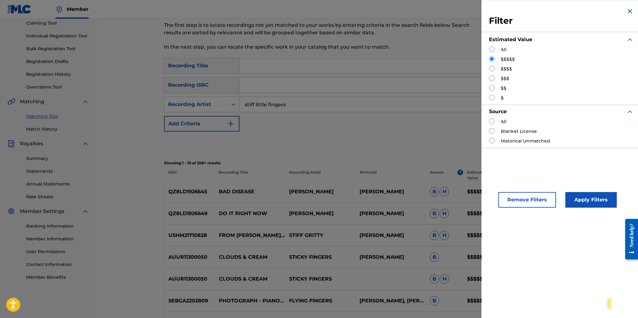
click at [493, 86] on input "Search Form" at bounding box center [492, 88] width 6 height 6
radio input "true"
click at [590, 195] on button "Apply Filters" at bounding box center [590, 200] width 51 height 16
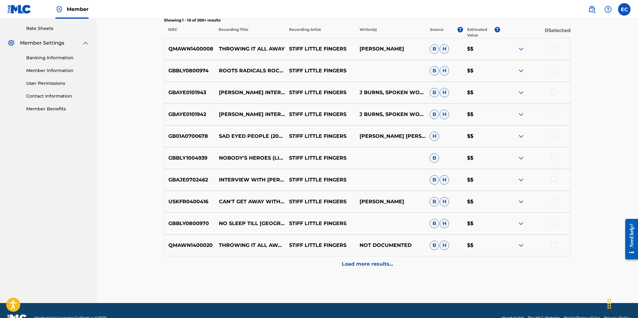
scroll to position [252, 0]
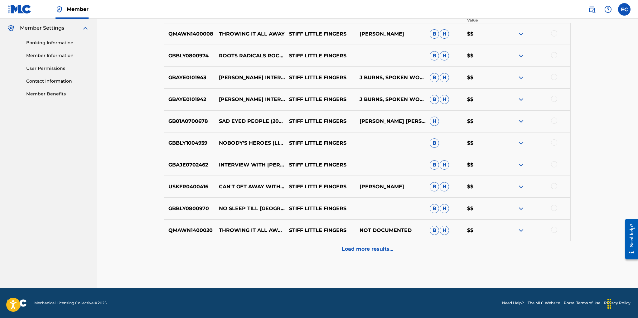
click at [521, 207] on img at bounding box center [520, 208] width 7 height 7
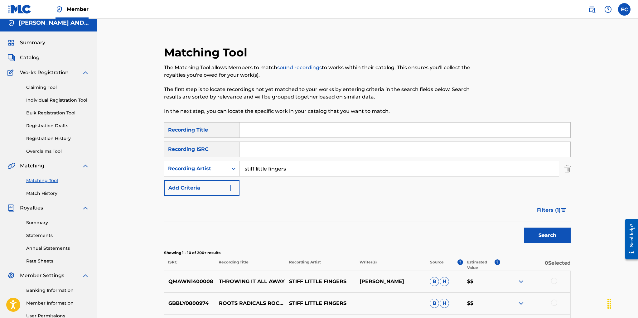
scroll to position [5, 0]
drag, startPoint x: 273, startPoint y: 166, endPoint x: 235, endPoint y: 162, distance: 38.8
click at [235, 162] on div "SearchWithCriteriab1d7f491-4b64-4b9c-a2d2-c0a7f79906c4 Recording Artist stiff l…" at bounding box center [367, 168] width 406 height 16
type input "kommunity FK"
click at [524, 227] on button "Search" at bounding box center [547, 235] width 47 height 16
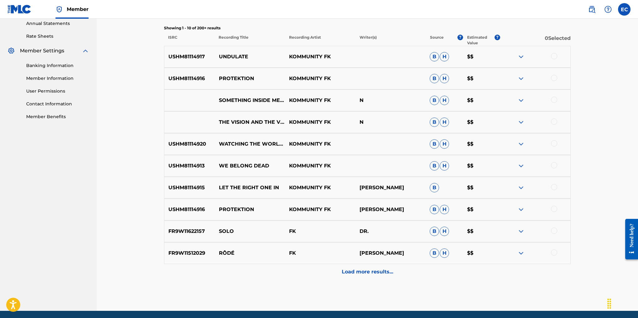
scroll to position [252, 0]
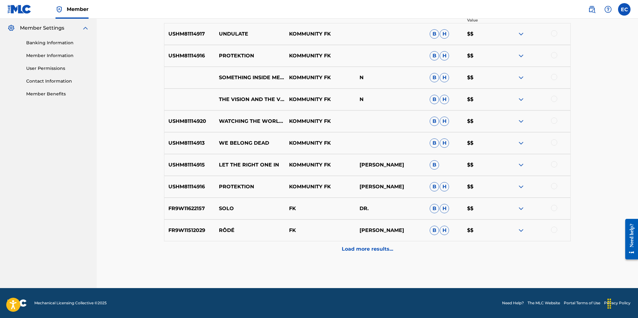
click at [362, 248] on p "Load more results..." at bounding box center [367, 248] width 51 height 7
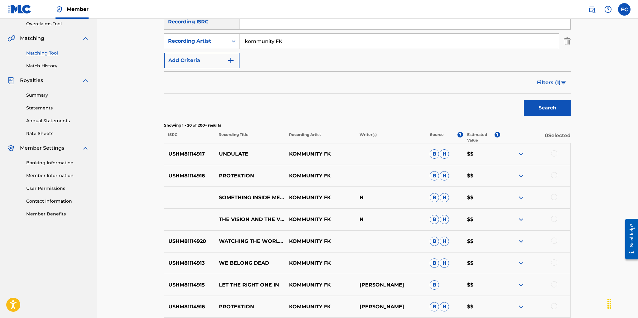
scroll to position [131, 0]
click at [549, 80] on span "Filters ( 1 )" at bounding box center [549, 82] width 24 height 7
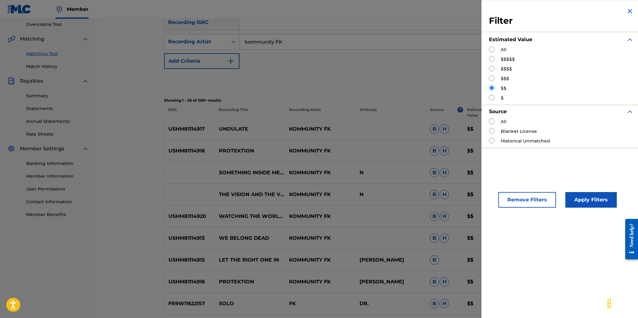
click at [491, 78] on input "Search Form" at bounding box center [492, 78] width 6 height 6
radio input "true"
click at [578, 195] on button "Apply Filters" at bounding box center [590, 200] width 51 height 16
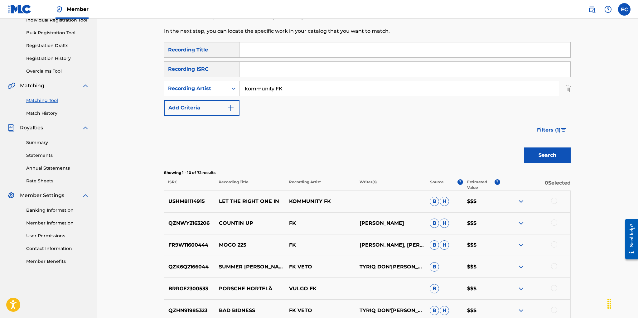
scroll to position [74, 0]
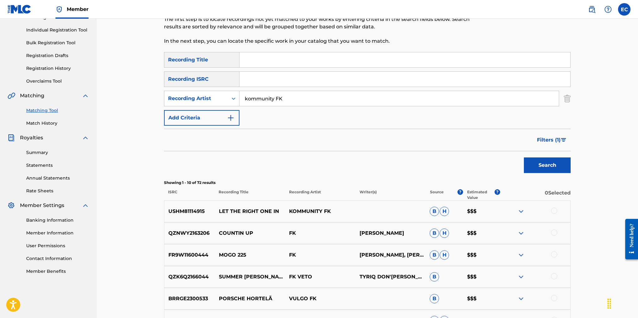
click at [546, 139] on span "Filters ( 1 )" at bounding box center [549, 139] width 24 height 7
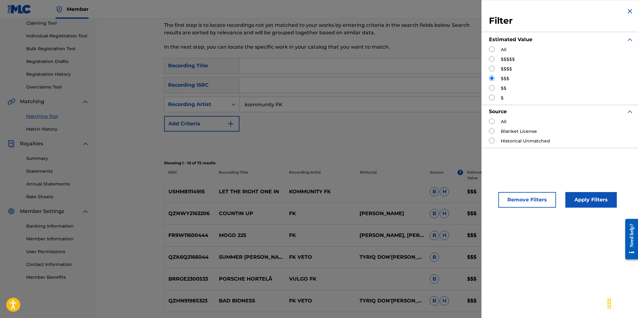
drag, startPoint x: 492, startPoint y: 59, endPoint x: 501, endPoint y: 72, distance: 16.1
click at [492, 59] on input "Search Form" at bounding box center [492, 59] width 6 height 6
radio input "true"
click at [579, 200] on button "Apply Filters" at bounding box center [590, 200] width 51 height 16
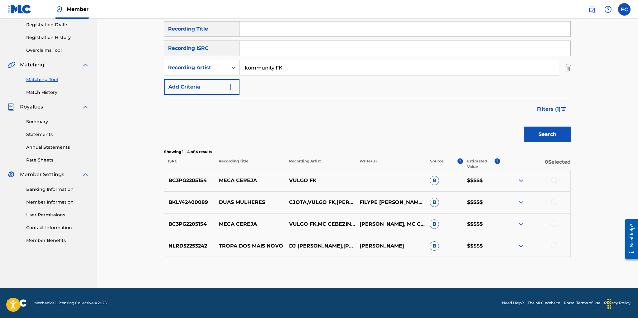
scroll to position [77, 0]
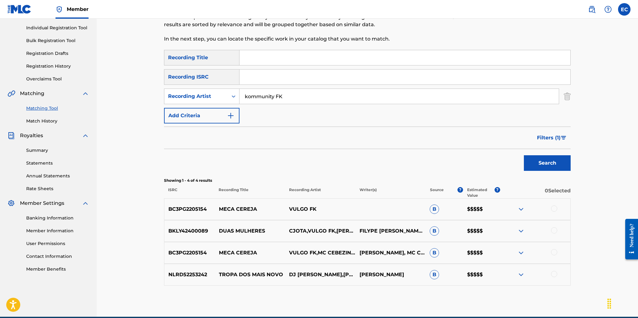
click at [545, 139] on span "Filters ( 1 )" at bounding box center [549, 137] width 24 height 7
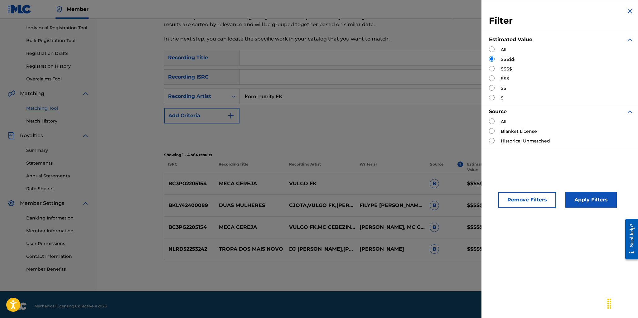
scroll to position [78, 0]
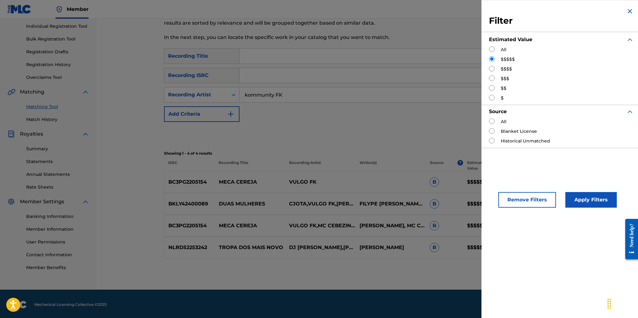
drag, startPoint x: 515, startPoint y: 203, endPoint x: 462, endPoint y: 195, distance: 53.5
click at [514, 203] on button "Remove Filters" at bounding box center [527, 200] width 58 height 16
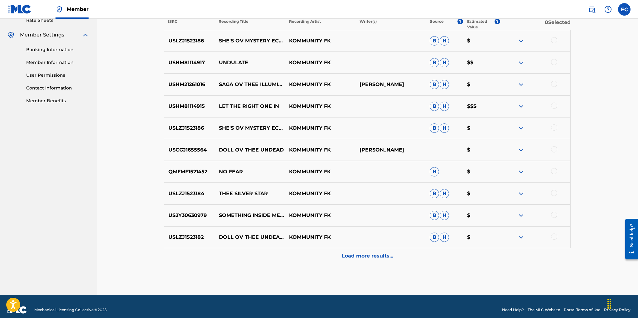
scroll to position [247, 0]
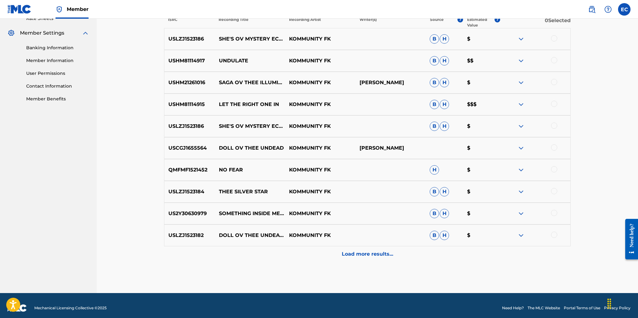
click at [521, 103] on img at bounding box center [520, 104] width 7 height 7
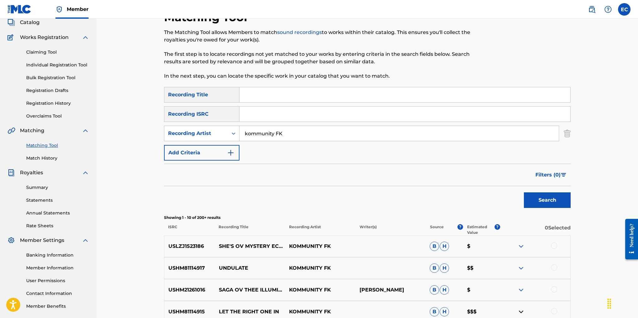
scroll to position [0, 0]
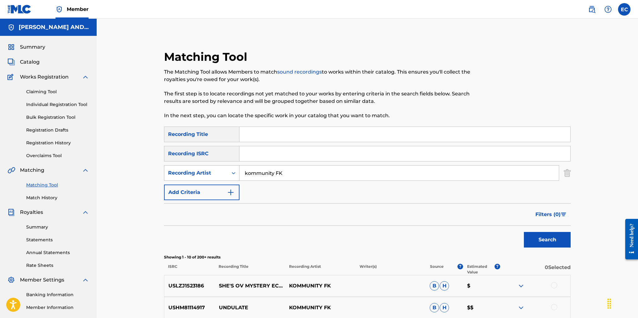
drag, startPoint x: 289, startPoint y: 172, endPoint x: 225, endPoint y: 165, distance: 64.0
click at [225, 165] on div "SearchWithCriteriab1d7f491-4b64-4b9c-a2d2-c0a7f79906c4 Recording Artist kommuni…" at bounding box center [367, 173] width 406 height 16
type input "slow pulp"
click at [524, 232] on button "Search" at bounding box center [547, 240] width 47 height 16
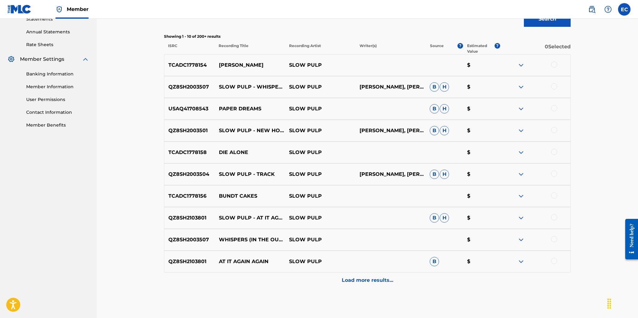
scroll to position [53, 0]
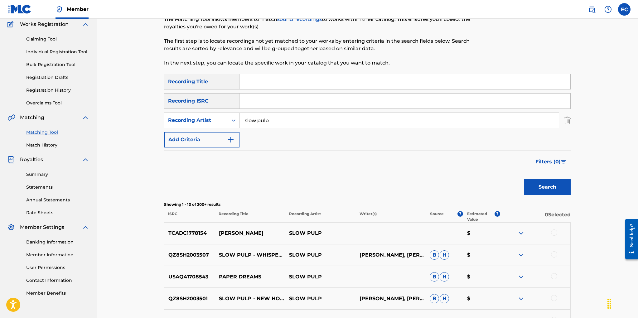
click at [551, 164] on span "Filters ( 0 )" at bounding box center [547, 161] width 25 height 7
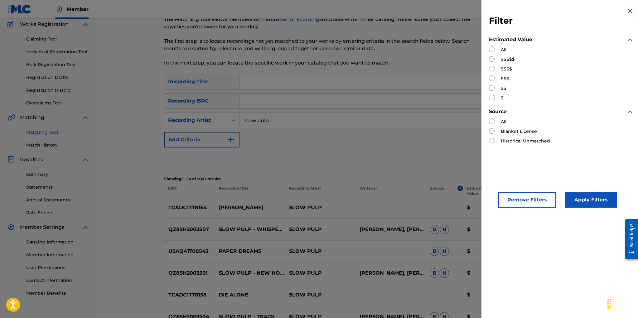
click at [492, 79] on input "Search Form" at bounding box center [492, 78] width 6 height 6
radio input "true"
drag, startPoint x: 587, startPoint y: 195, endPoint x: 581, endPoint y: 190, distance: 7.5
click at [587, 195] on button "Apply Filters" at bounding box center [590, 200] width 51 height 16
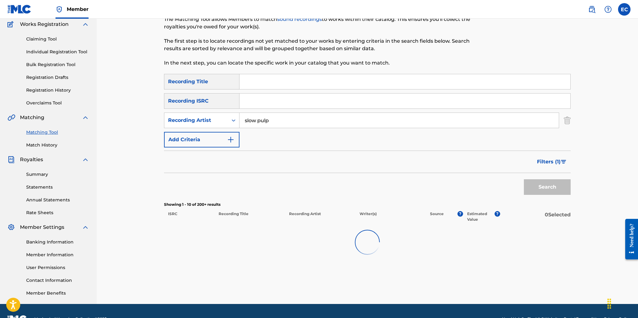
scroll to position [69, 0]
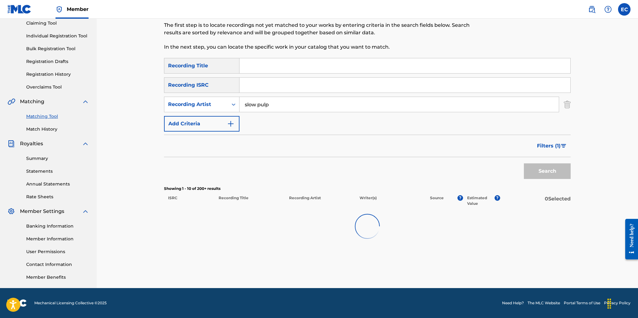
click at [544, 143] on span "Filters ( 1 )" at bounding box center [549, 145] width 24 height 7
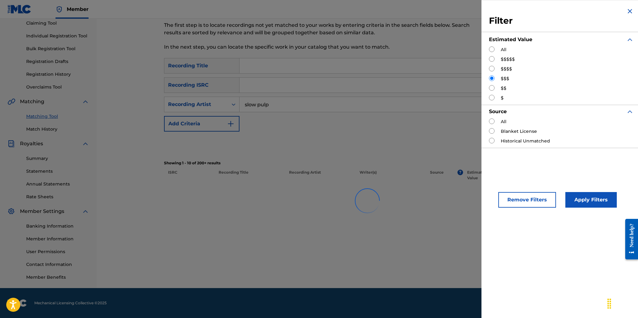
click at [492, 67] on input "Search Form" at bounding box center [492, 69] width 6 height 6
radio input "true"
click at [588, 194] on button "Apply Filters" at bounding box center [590, 200] width 51 height 16
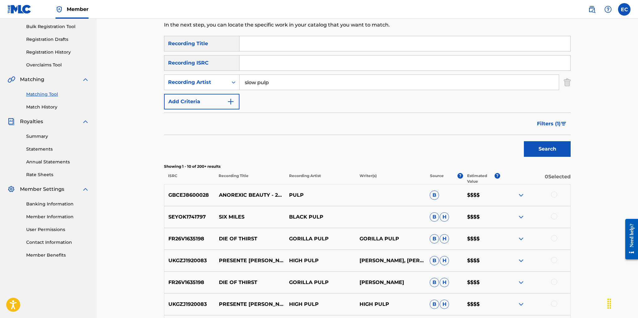
scroll to position [75, 0]
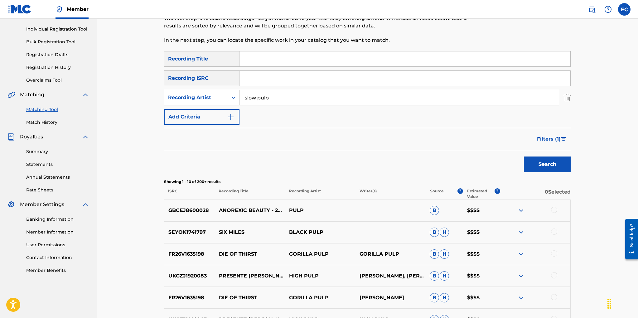
click at [544, 140] on span "Filters ( 1 )" at bounding box center [549, 138] width 24 height 7
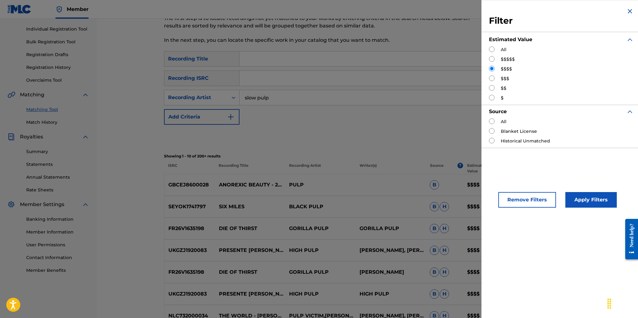
click at [491, 86] on input "Search Form" at bounding box center [492, 88] width 6 height 6
radio input "true"
click at [590, 201] on button "Apply Filters" at bounding box center [590, 200] width 51 height 16
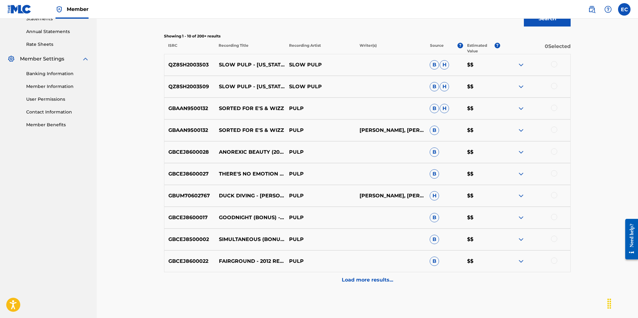
scroll to position [62, 0]
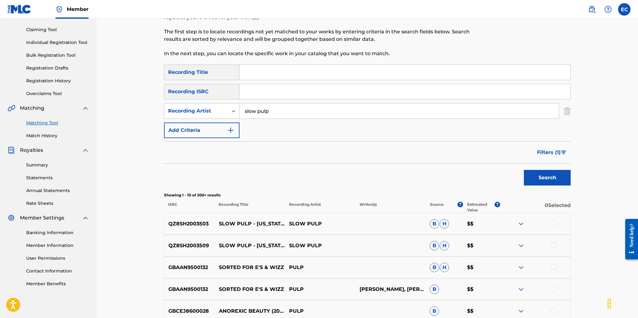
click at [547, 151] on span "Filters ( 1 )" at bounding box center [549, 152] width 24 height 7
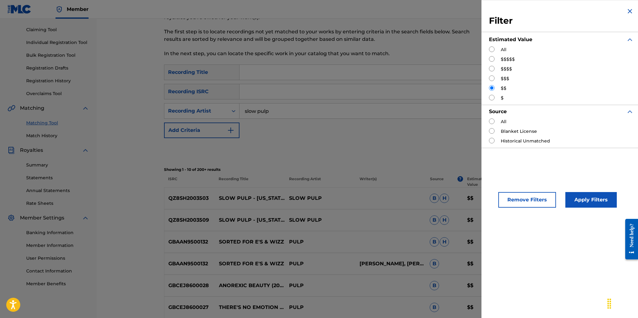
click at [493, 79] on input "Search Form" at bounding box center [492, 78] width 6 height 6
radio input "true"
click at [581, 198] on button "Apply Filters" at bounding box center [590, 200] width 51 height 16
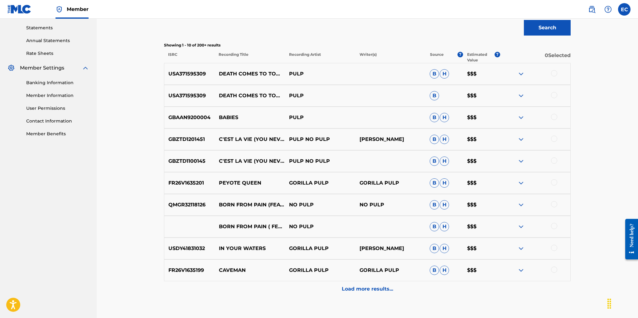
scroll to position [0, 0]
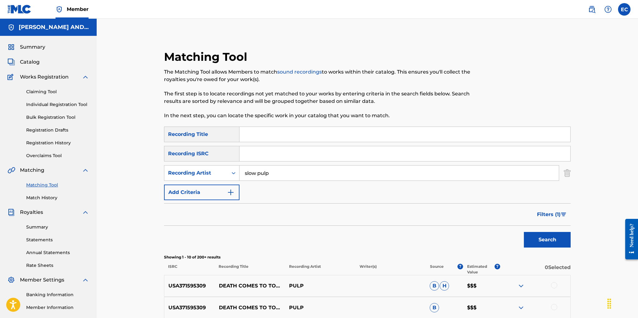
click at [549, 215] on span "Filters ( 1 )" at bounding box center [549, 214] width 24 height 7
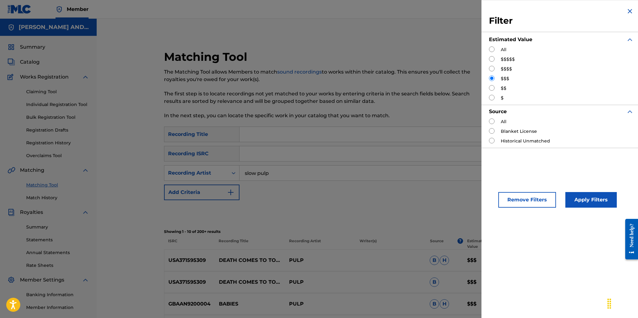
drag, startPoint x: 490, startPoint y: 68, endPoint x: 498, endPoint y: 75, distance: 9.9
click at [490, 68] on input "Search Form" at bounding box center [492, 69] width 6 height 6
radio input "true"
click at [589, 198] on button "Apply Filters" at bounding box center [590, 200] width 51 height 16
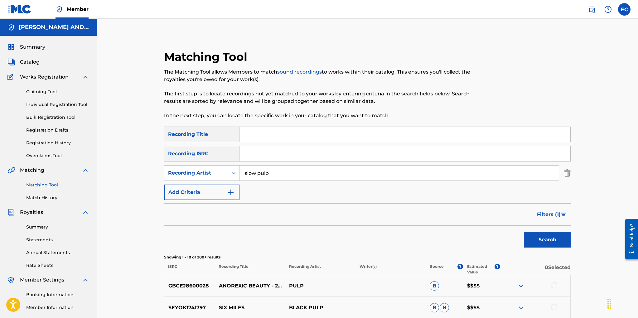
click at [544, 209] on button "Filters ( 1 )" at bounding box center [551, 215] width 37 height 16
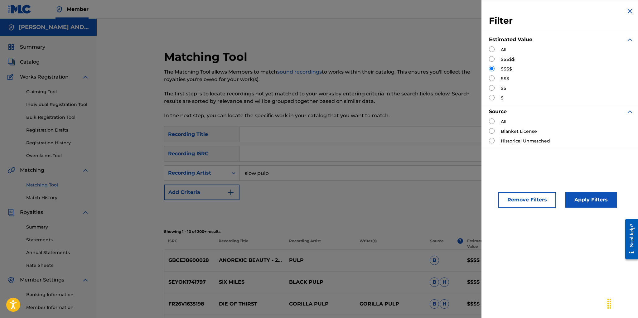
drag, startPoint x: 491, startPoint y: 97, endPoint x: 498, endPoint y: 103, distance: 9.5
click at [492, 97] on input "Search Form" at bounding box center [492, 98] width 6 height 6
radio input "true"
click at [578, 196] on button "Apply Filters" at bounding box center [590, 200] width 51 height 16
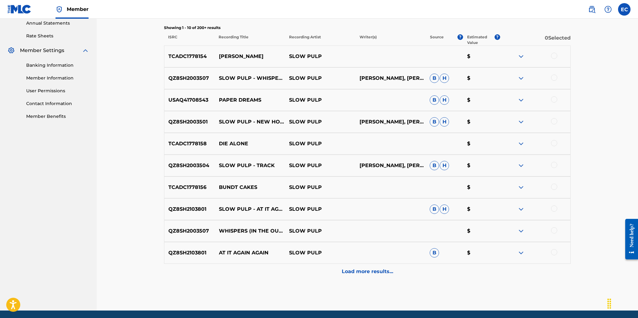
scroll to position [238, 0]
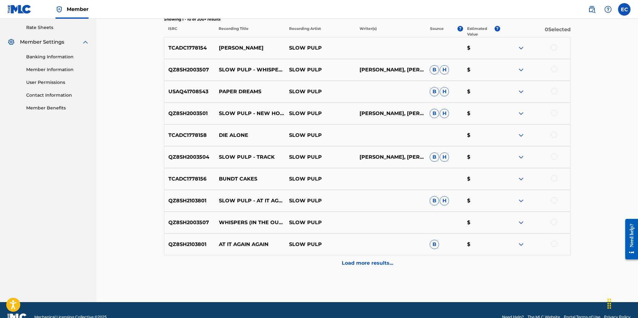
click at [149, 48] on div "Matching Tool The Matching Tool allows Members to match sound recordings to wor…" at bounding box center [367, 49] width 436 height 506
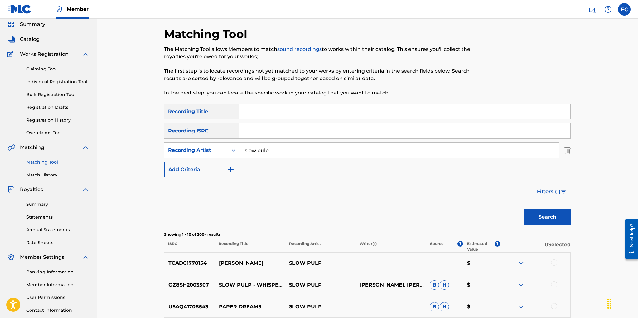
scroll to position [0, 0]
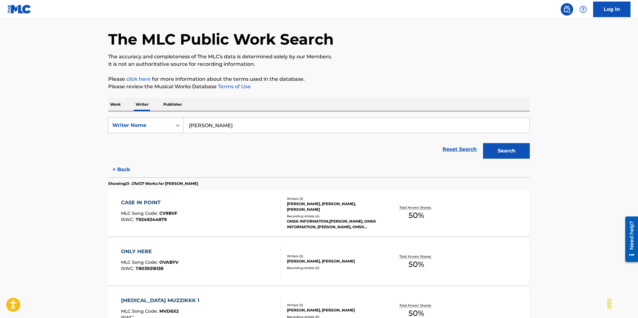
scroll to position [27, 0]
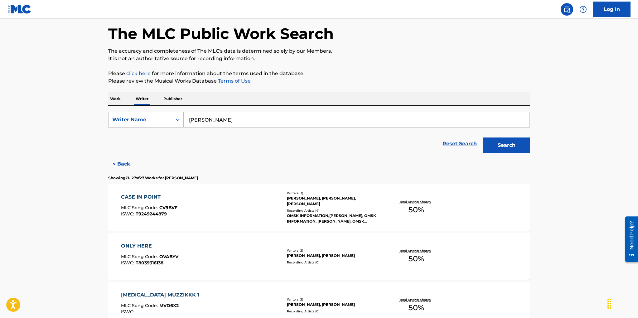
drag, startPoint x: 224, startPoint y: 120, endPoint x: 189, endPoint y: 117, distance: 34.7
click at [189, 117] on input "[PERSON_NAME]" at bounding box center [357, 119] width 346 height 15
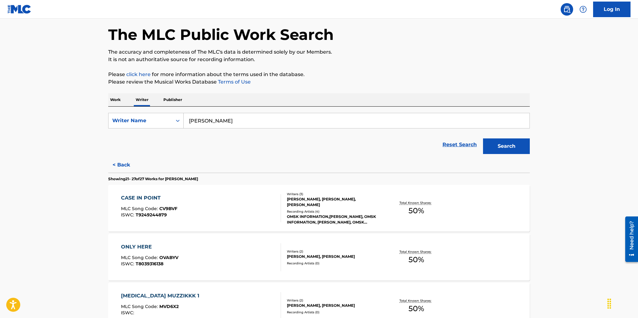
scroll to position [25, 0]
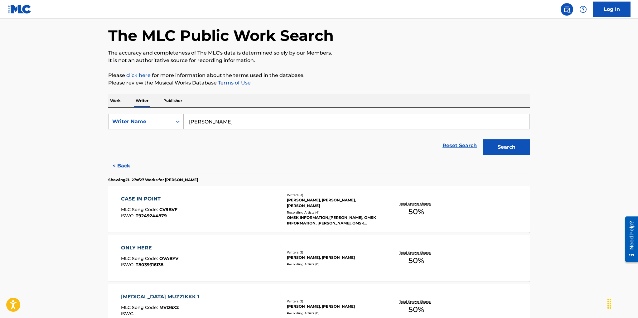
type input "[PERSON_NAME]"
click at [503, 147] on button "Search" at bounding box center [506, 147] width 47 height 16
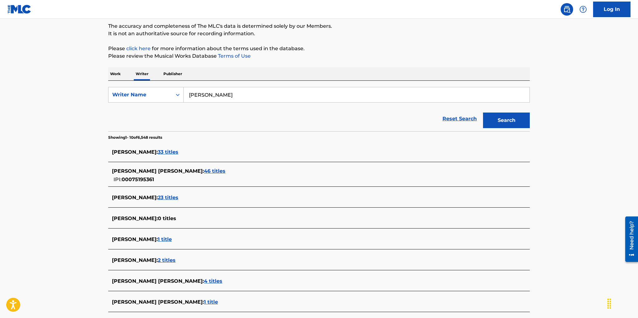
scroll to position [55, 0]
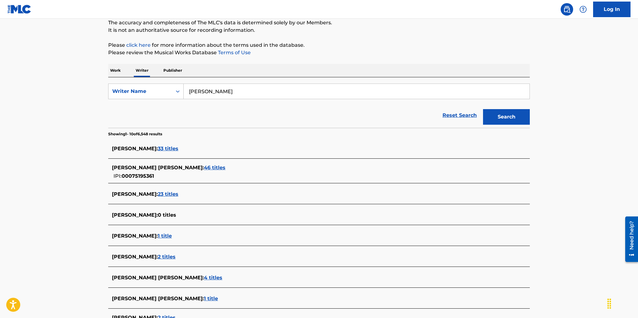
click at [167, 148] on span "33 titles" at bounding box center [168, 149] width 21 height 6
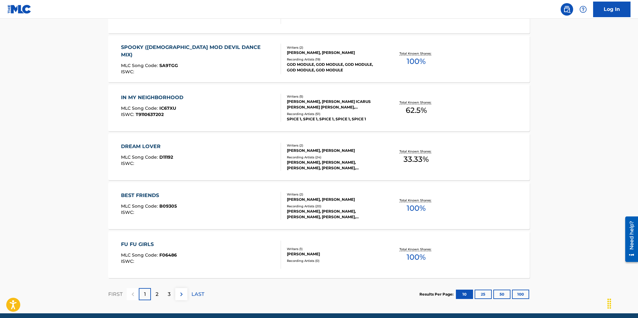
scroll to position [445, 0]
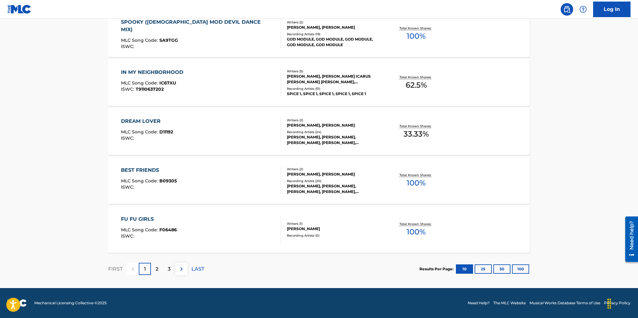
click at [157, 265] on p "2" at bounding box center [157, 268] width 3 height 7
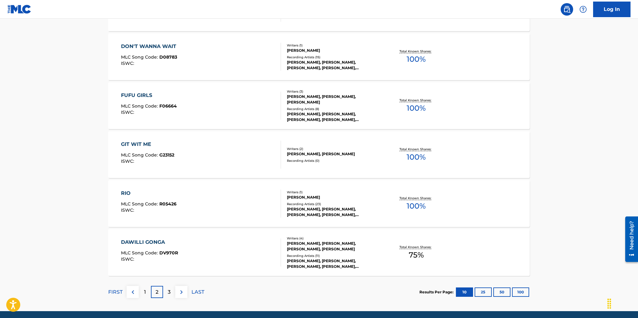
scroll to position [424, 0]
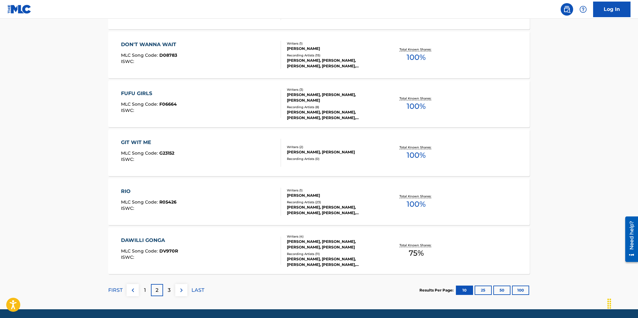
click at [168, 289] on p "3" at bounding box center [169, 289] width 3 height 7
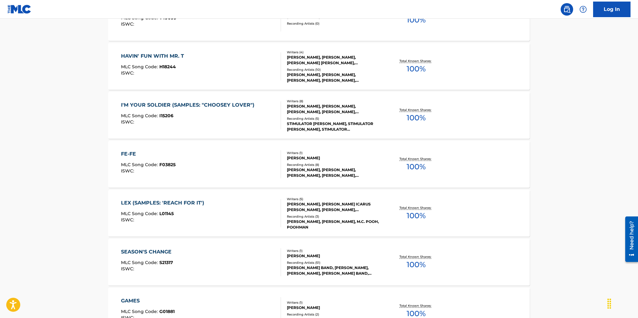
scroll to position [315, 0]
click at [261, 214] on div "LEX (SAMPLES: 'REACH FOR IT') MLC Song Code : L01145 ISWC :" at bounding box center [201, 213] width 160 height 28
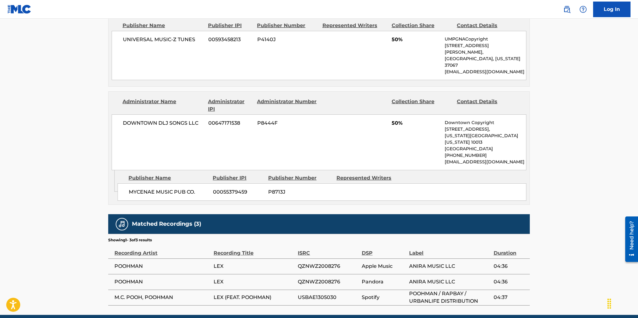
scroll to position [329, 0]
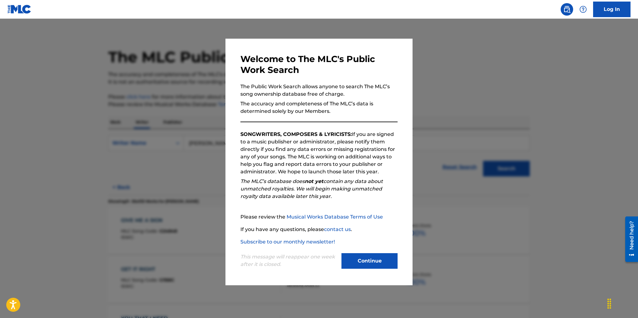
click at [353, 265] on button "Continue" at bounding box center [369, 261] width 56 height 16
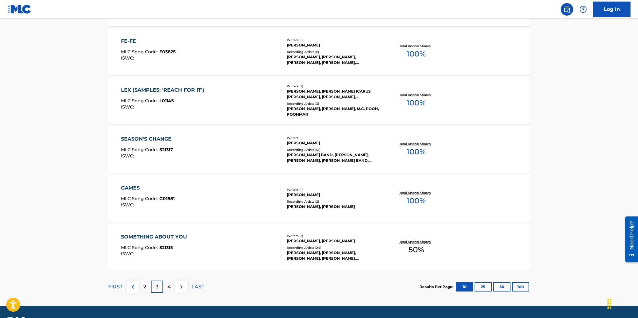
scroll to position [445, 0]
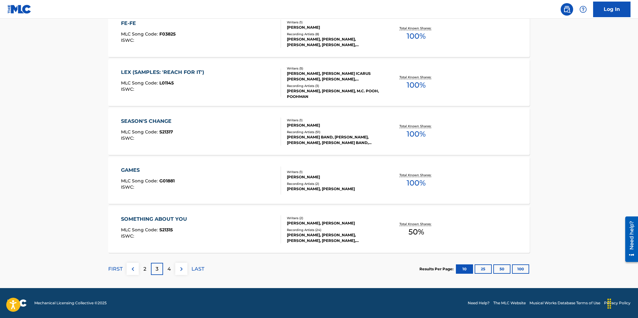
click at [166, 267] on div "4" at bounding box center [169, 269] width 12 height 12
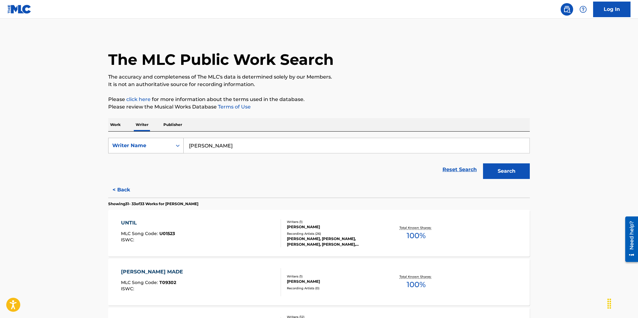
scroll to position [1, 0]
click at [171, 125] on p "Publisher" at bounding box center [172, 124] width 22 height 13
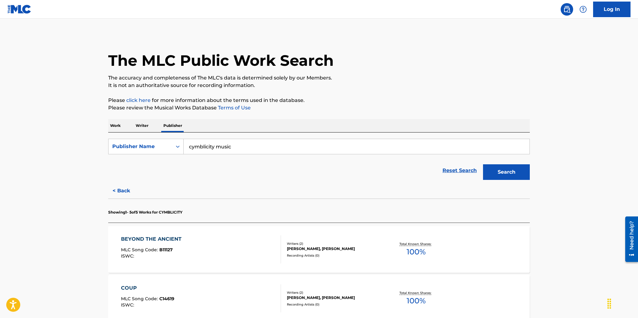
click at [140, 124] on p "Writer" at bounding box center [142, 125] width 17 height 13
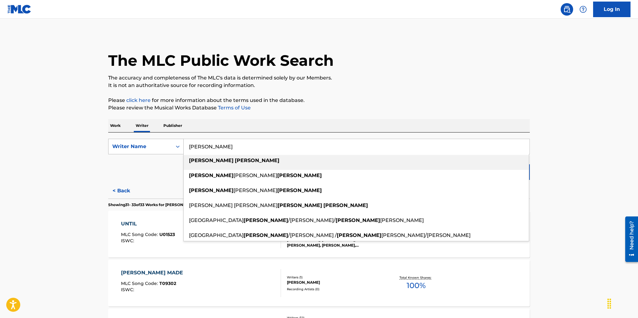
drag, startPoint x: 220, startPoint y: 145, endPoint x: 168, endPoint y: 141, distance: 52.2
click at [168, 141] on div "SearchWithCriteria089a39f9-69f3-44fd-92dd-5d42e12eb9ae Writer Name [PERSON_NAME…" at bounding box center [318, 147] width 421 height 16
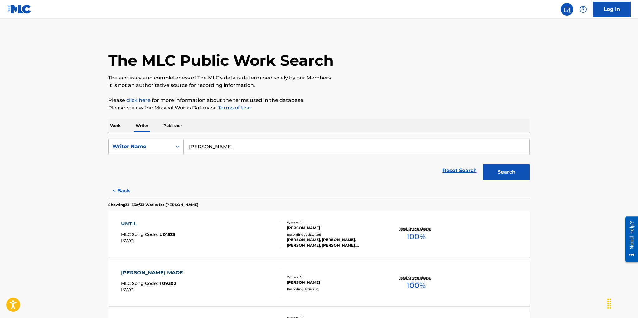
type input "[PERSON_NAME]"
click at [506, 173] on button "Search" at bounding box center [506, 172] width 47 height 16
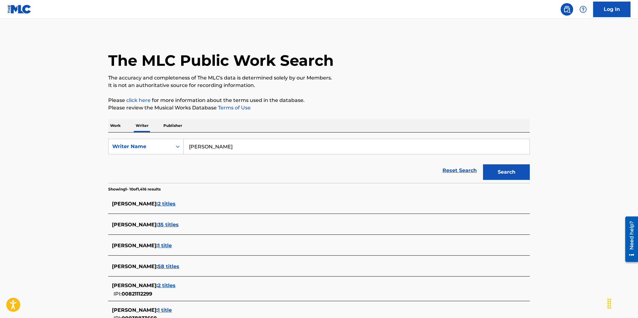
click at [158, 223] on span "35 titles" at bounding box center [168, 225] width 21 height 6
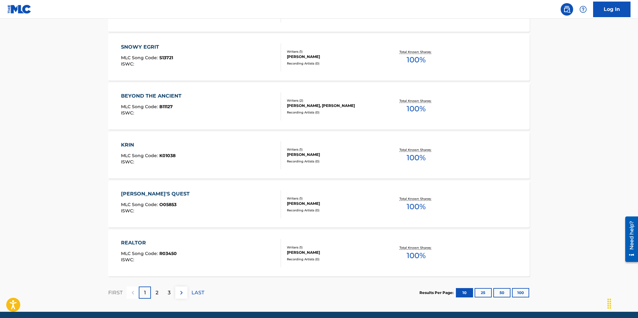
scroll to position [434, 0]
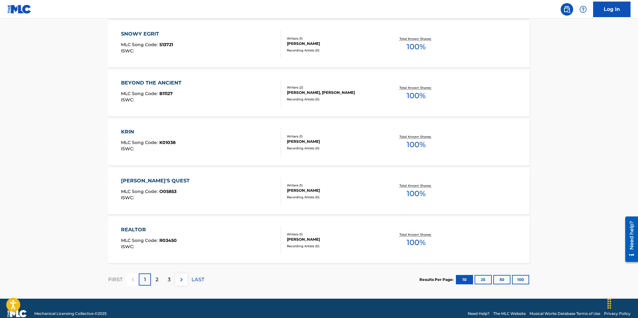
click at [159, 277] on div "2" at bounding box center [157, 279] width 12 height 12
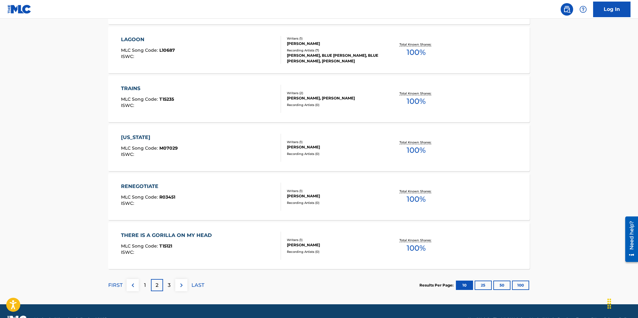
scroll to position [445, 0]
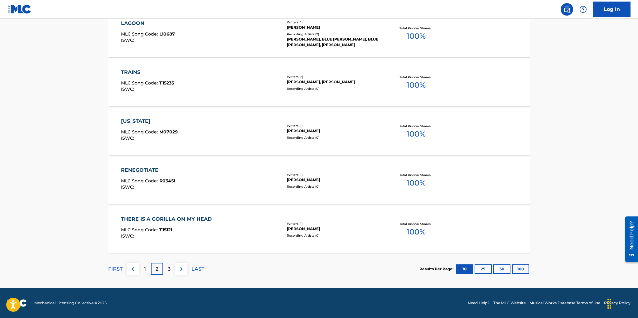
click at [171, 269] on div "3" at bounding box center [169, 269] width 12 height 12
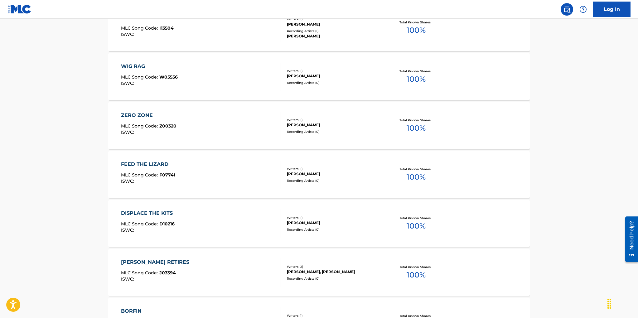
scroll to position [290, 0]
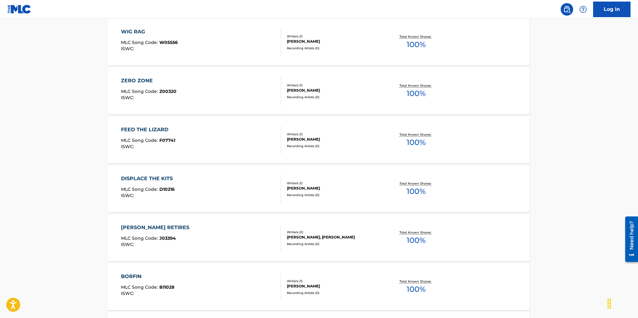
click at [304, 279] on div "Writers ( 1 )" at bounding box center [334, 281] width 94 height 5
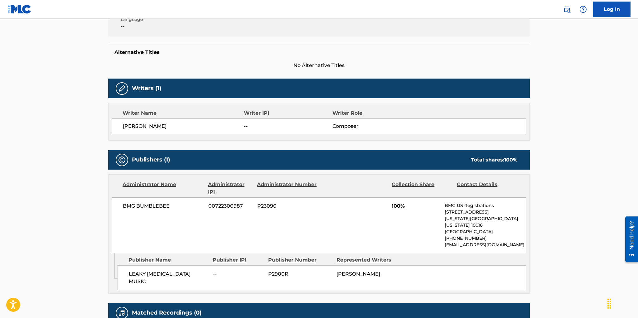
scroll to position [167, 0]
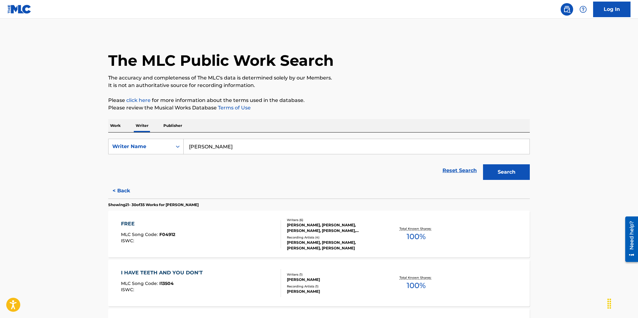
click at [171, 126] on p "Publisher" at bounding box center [172, 125] width 22 height 13
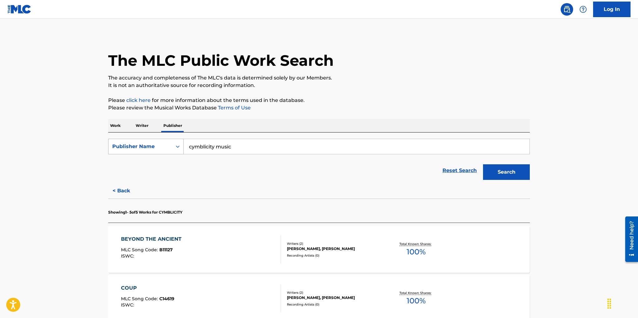
drag, startPoint x: 236, startPoint y: 147, endPoint x: 173, endPoint y: 143, distance: 63.1
click at [173, 143] on div "SearchWithCriteria7e96caf5-cba8-4717-a6be-8a5cbb2e51c2 Publisher Name cymblicit…" at bounding box center [318, 147] width 421 height 16
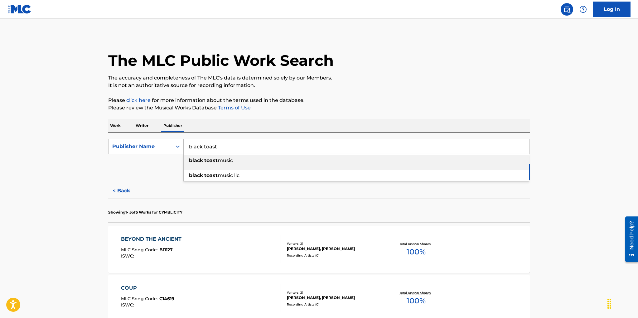
click at [207, 159] on strong "toast" at bounding box center [210, 160] width 13 height 6
type input "black toast music"
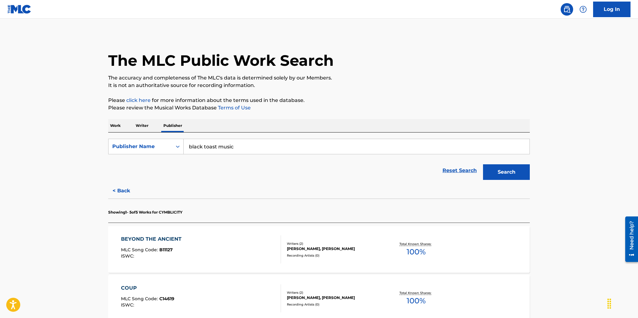
click at [487, 171] on button "Search" at bounding box center [506, 172] width 47 height 16
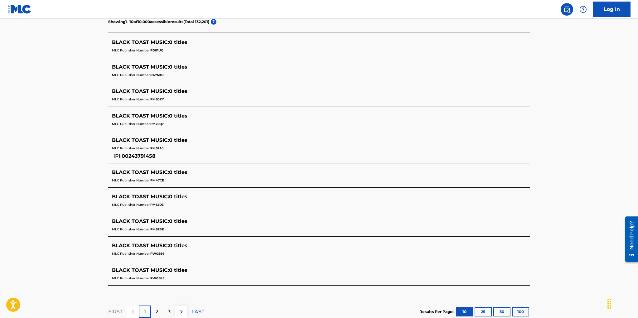
scroll to position [218, 0]
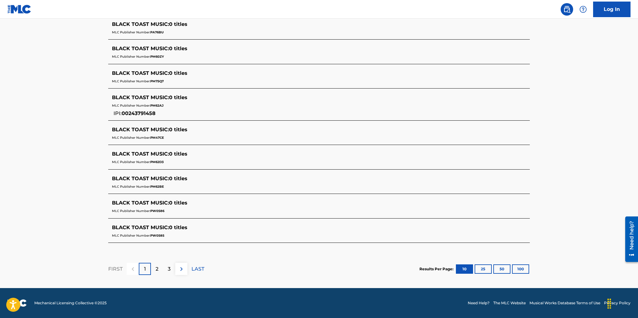
click at [181, 267] on img at bounding box center [181, 268] width 7 height 7
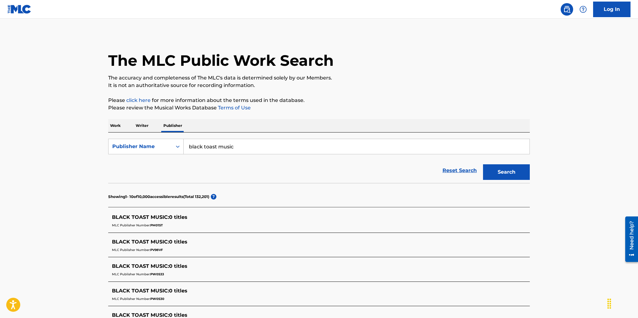
scroll to position [210, 0]
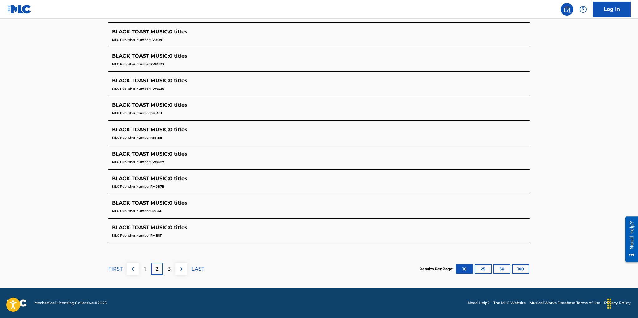
click at [171, 266] on div "3" at bounding box center [169, 269] width 12 height 12
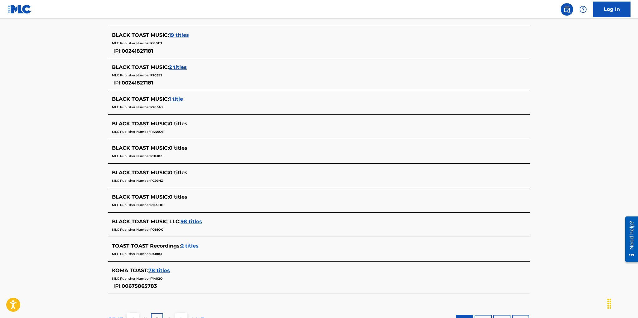
scroll to position [150, 0]
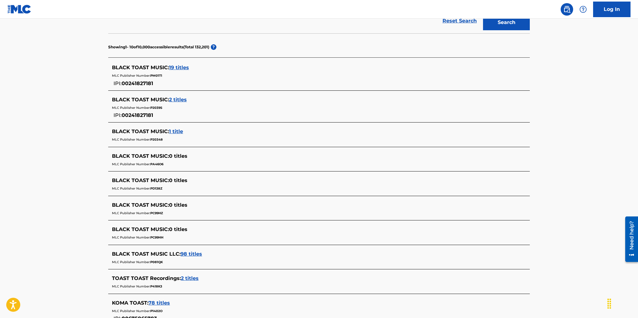
click at [176, 66] on span "19 titles" at bounding box center [179, 68] width 20 height 6
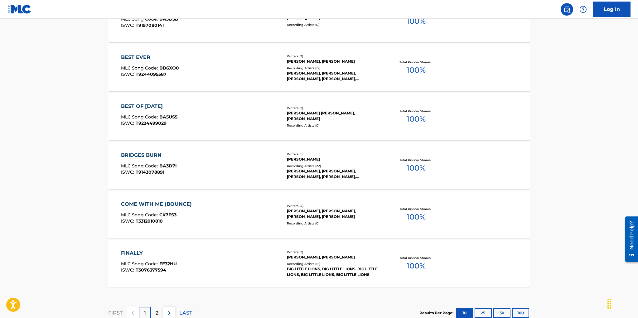
scroll to position [470, 0]
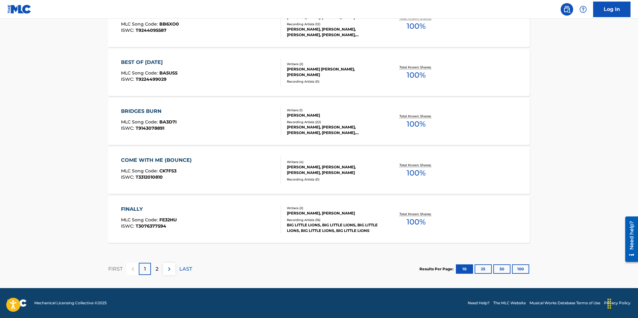
click at [157, 265] on p "2" at bounding box center [157, 268] width 3 height 7
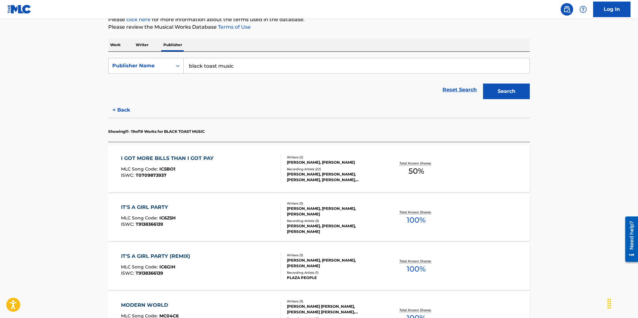
scroll to position [0, 0]
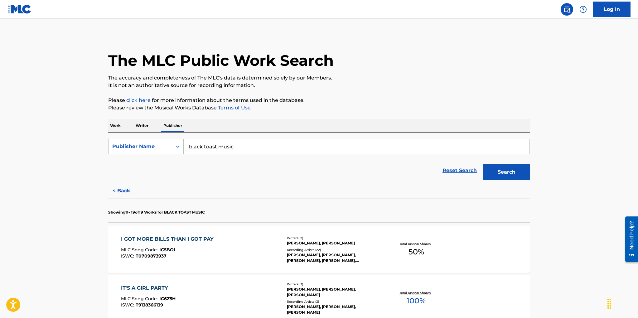
click at [142, 124] on p "Writer" at bounding box center [142, 125] width 17 height 13
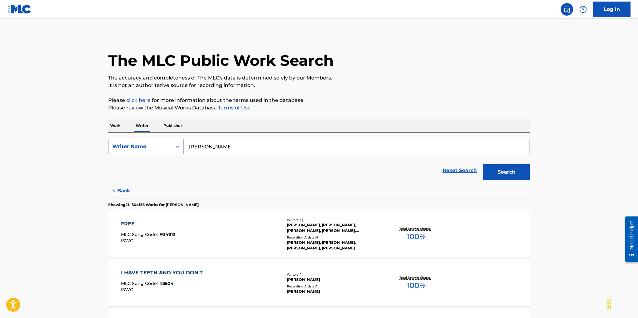
drag, startPoint x: 216, startPoint y: 146, endPoint x: 178, endPoint y: 142, distance: 38.3
click at [178, 142] on div "SearchWithCriteria089a39f9-69f3-44fd-92dd-5d42e12eb9ae Writer Name [PERSON_NAME]" at bounding box center [318, 147] width 421 height 16
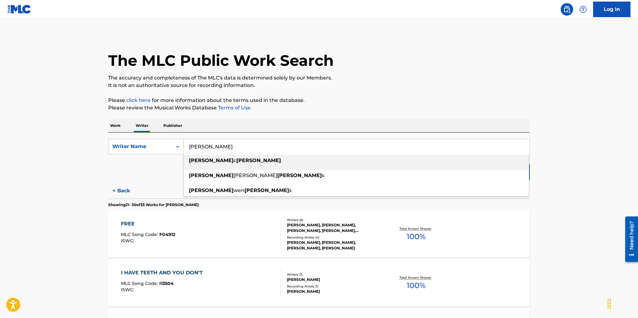
click at [195, 159] on strong "[PERSON_NAME]" at bounding box center [211, 160] width 45 height 6
type input "[PERSON_NAME]"
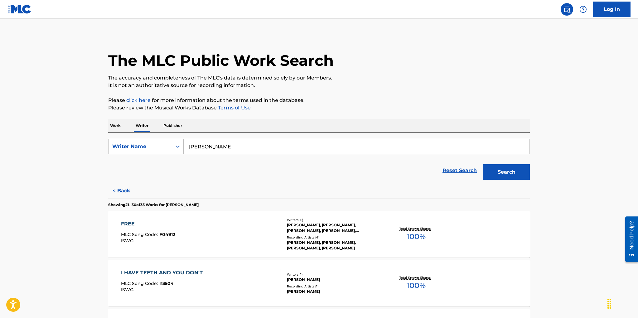
click at [500, 168] on button "Search" at bounding box center [506, 172] width 47 height 16
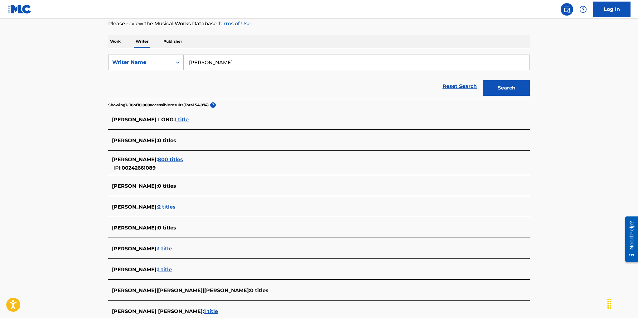
scroll to position [93, 0]
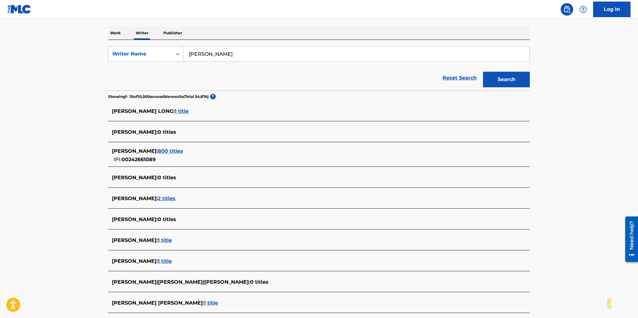
click at [166, 150] on span "800 titles" at bounding box center [170, 151] width 25 height 6
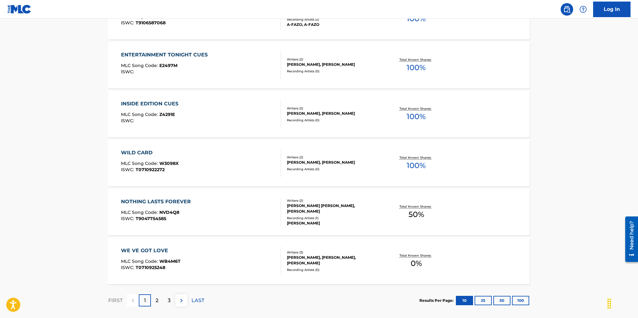
scroll to position [423, 0]
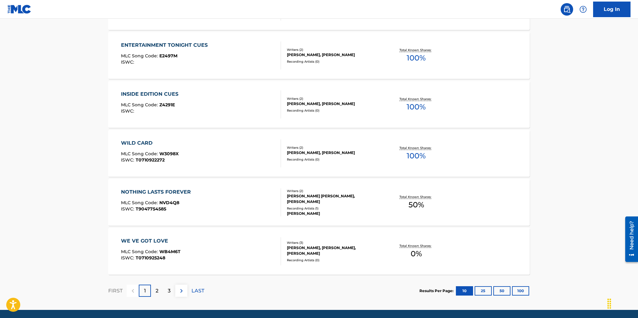
click at [160, 287] on div "2" at bounding box center [157, 291] width 12 height 12
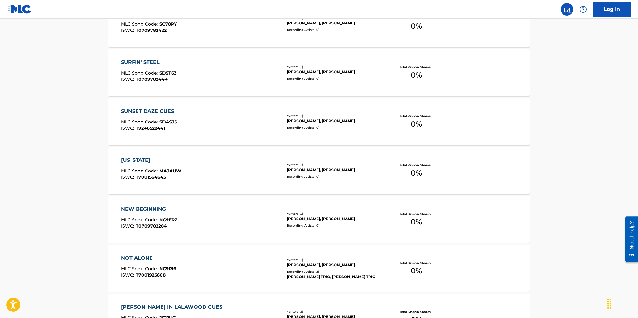
scroll to position [279, 0]
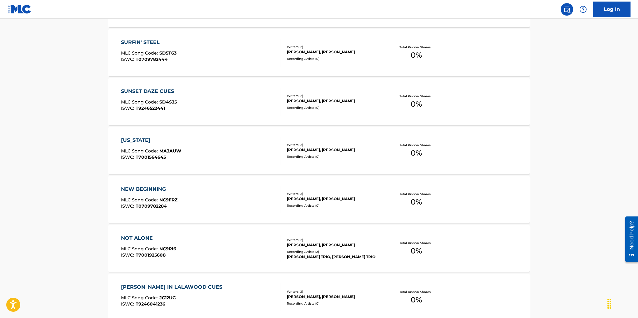
click at [307, 243] on div "[PERSON_NAME], [PERSON_NAME]" at bounding box center [334, 245] width 94 height 6
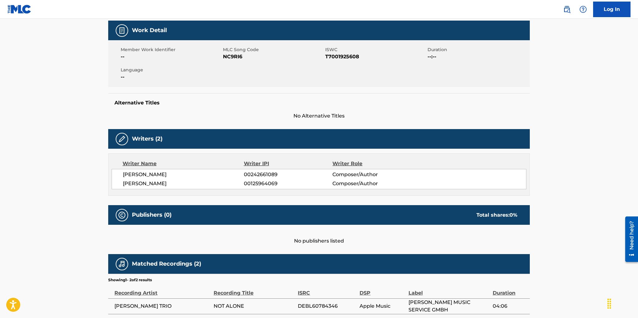
scroll to position [141, 0]
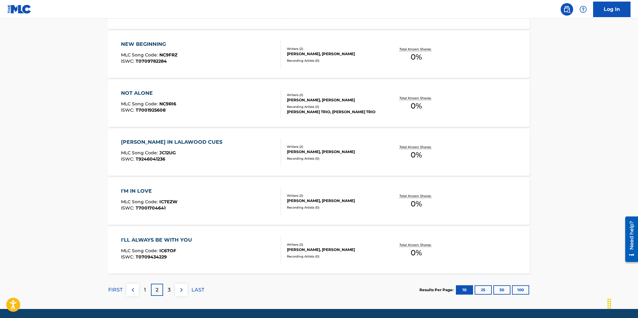
scroll to position [445, 0]
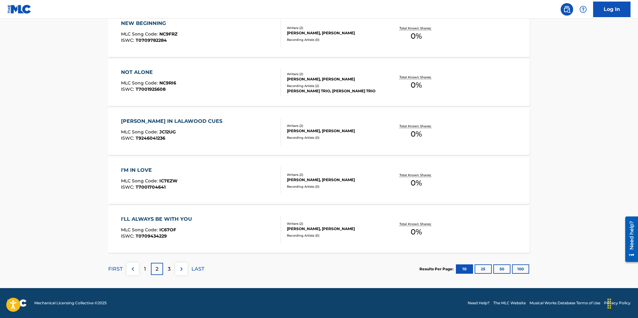
click at [166, 266] on div "3" at bounding box center [169, 269] width 12 height 12
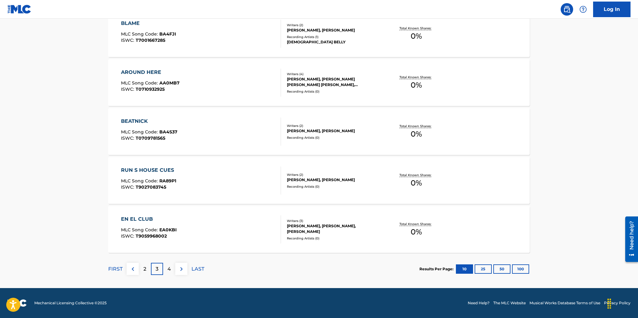
click at [169, 270] on p "4" at bounding box center [168, 268] width 3 height 7
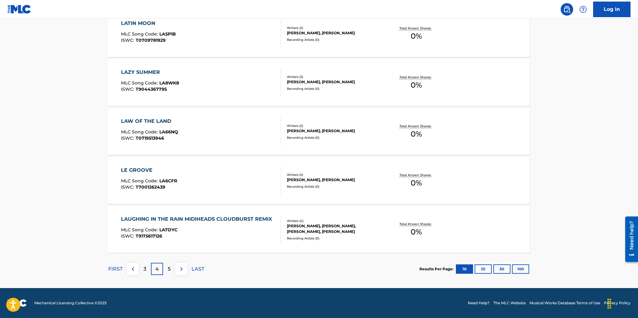
click at [169, 267] on p "5" at bounding box center [169, 268] width 3 height 7
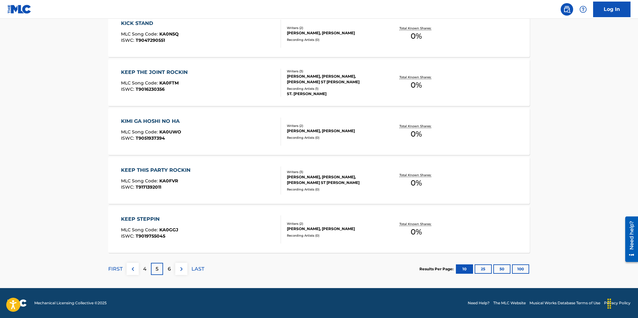
click at [180, 267] on img at bounding box center [181, 268] width 7 height 7
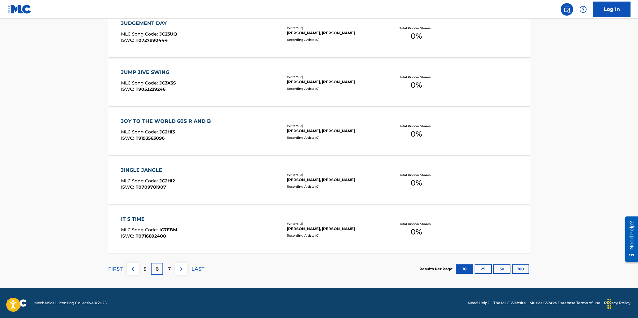
click at [183, 267] on img at bounding box center [181, 268] width 7 height 7
click at [182, 267] on img at bounding box center [181, 268] width 7 height 7
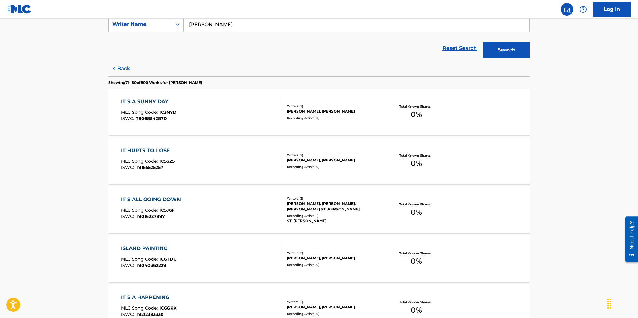
scroll to position [0, 0]
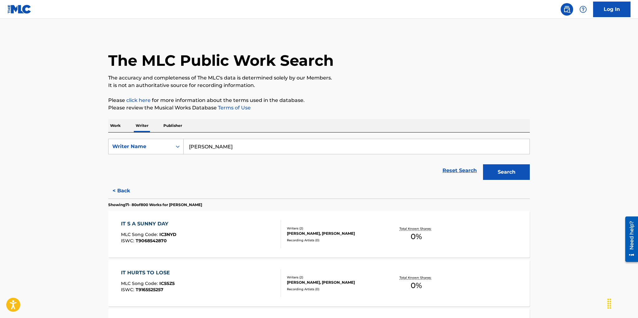
click at [172, 127] on p "Publisher" at bounding box center [172, 125] width 22 height 13
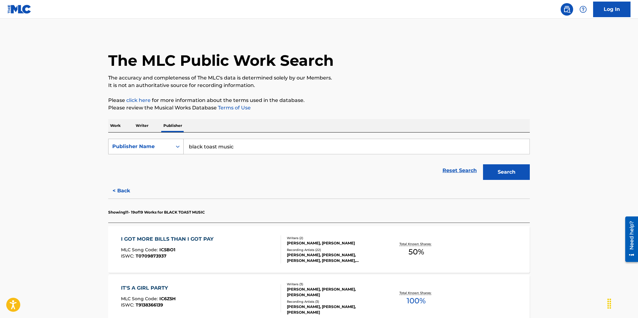
drag, startPoint x: 228, startPoint y: 146, endPoint x: 179, endPoint y: 143, distance: 49.0
click at [179, 143] on div "SearchWithCriteria7e96caf5-cba8-4717-a6be-8a5cbb2e51c2 Publisher Name black toa…" at bounding box center [318, 147] width 421 height 16
click at [483, 164] on button "Search" at bounding box center [506, 172] width 47 height 16
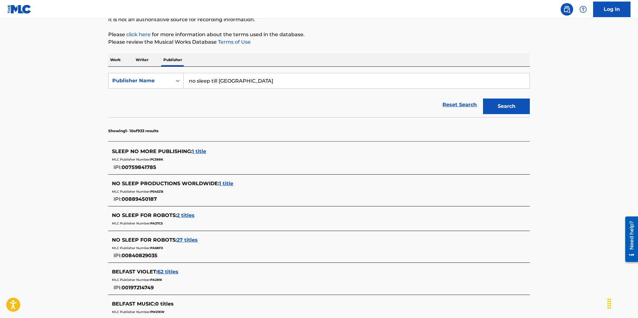
scroll to position [54, 0]
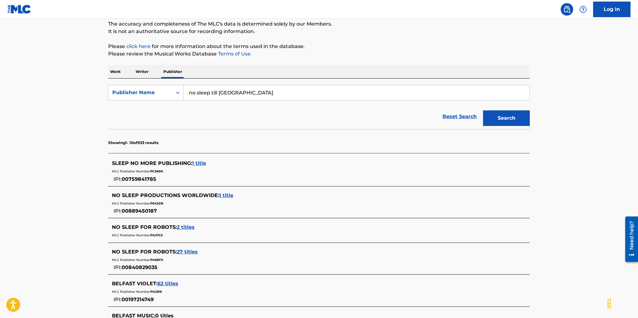
click at [218, 89] on input "no sleep till [GEOGRAPHIC_DATA]" at bounding box center [357, 92] width 346 height 15
click at [217, 91] on input "no sleep till [GEOGRAPHIC_DATA]" at bounding box center [357, 92] width 346 height 15
type input "no sleep til [GEOGRAPHIC_DATA]"
click at [483, 110] on button "Search" at bounding box center [506, 118] width 47 height 16
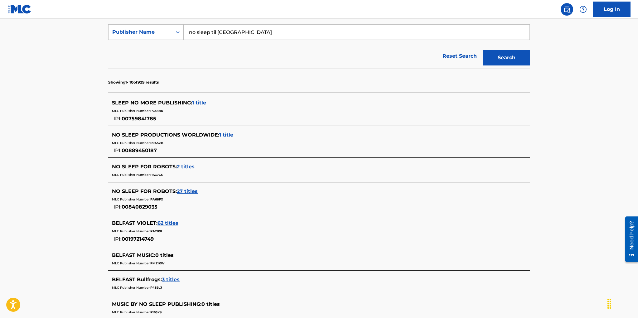
scroll to position [67, 0]
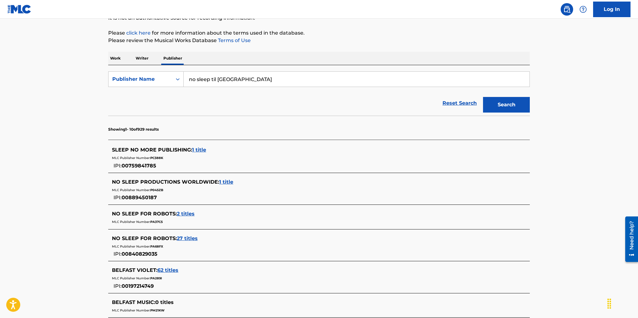
click at [117, 58] on p "Work" at bounding box center [115, 58] width 14 height 13
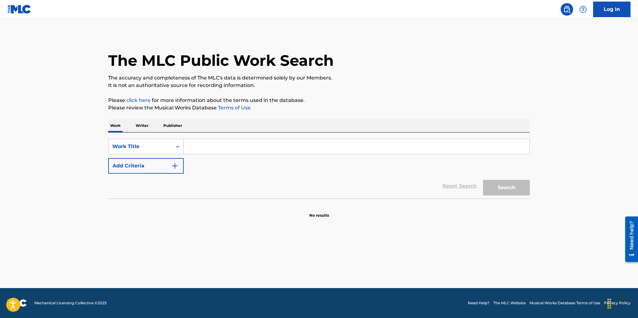
click at [202, 143] on input "Search Form" at bounding box center [357, 146] width 346 height 15
type input "no sleep till [GEOGRAPHIC_DATA]"
click at [483, 180] on button "Search" at bounding box center [506, 188] width 47 height 16
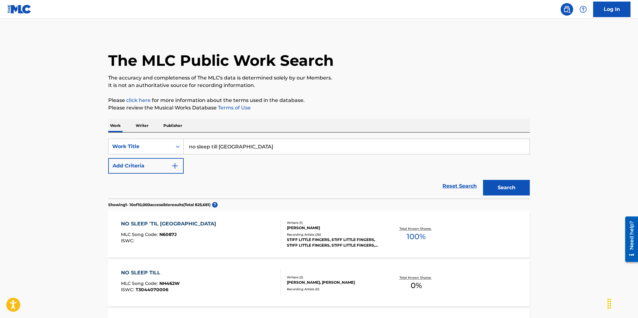
click at [325, 242] on div "STIFF LITTLE FINGERS, STIFF LITTLE FINGERS, STIFF LITTLE FINGERS, STIFF LITTLE …" at bounding box center [334, 242] width 94 height 11
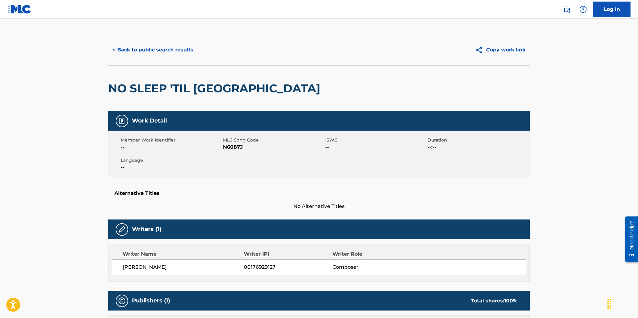
click at [144, 46] on button "< Back to public search results" at bounding box center [152, 50] width 89 height 16
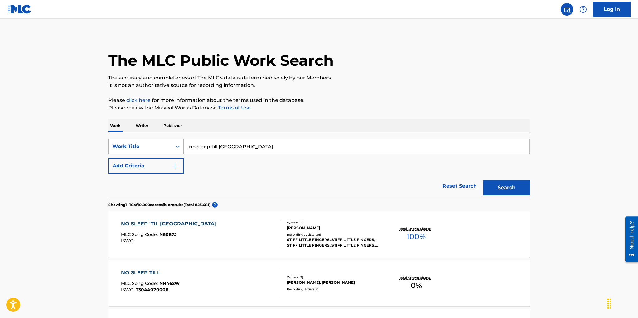
drag, startPoint x: 242, startPoint y: 147, endPoint x: 143, endPoint y: 140, distance: 98.7
click at [143, 140] on div "SearchWithCriteria95d7ecb1-3ab0-415a-8363-7687f163d725 Work Title no sleep till…" at bounding box center [318, 147] width 421 height 16
click at [216, 161] on strong "something" at bounding box center [203, 160] width 28 height 6
type input "something inside me has died"
drag, startPoint x: 499, startPoint y: 186, endPoint x: 473, endPoint y: 170, distance: 30.6
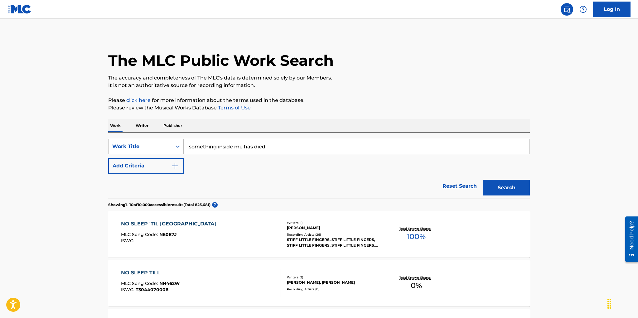
click at [499, 186] on button "Search" at bounding box center [506, 188] width 47 height 16
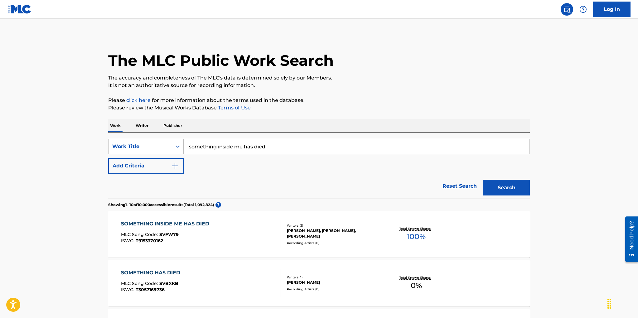
click at [326, 231] on div "[PERSON_NAME], [PERSON_NAME], [PERSON_NAME]" at bounding box center [334, 233] width 94 height 11
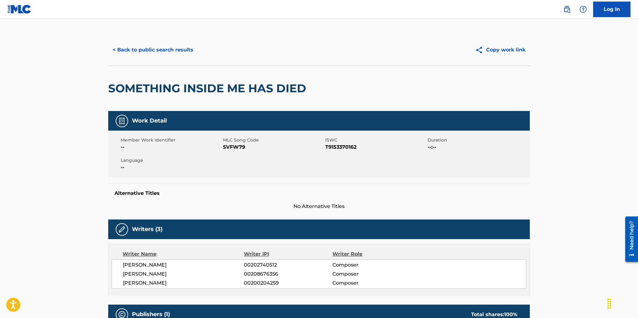
click at [170, 47] on button "< Back to public search results" at bounding box center [152, 50] width 89 height 16
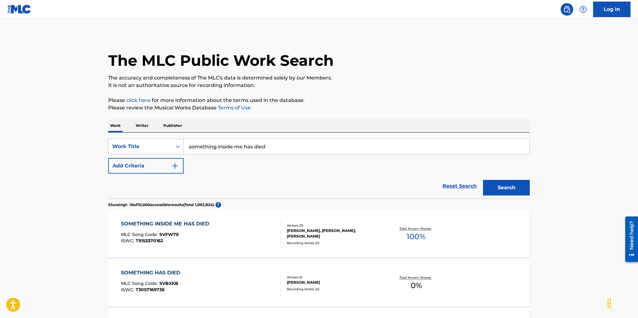
click at [146, 124] on p "Writer" at bounding box center [142, 125] width 17 height 13
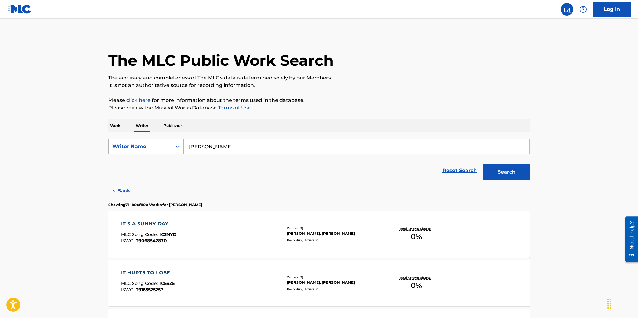
drag, startPoint x: 220, startPoint y: 147, endPoint x: 180, endPoint y: 143, distance: 40.0
click at [180, 143] on div "SearchWithCriteria089a39f9-69f3-44fd-92dd-5d42e12eb9ae Writer Name [PERSON_NAME]" at bounding box center [318, 147] width 421 height 16
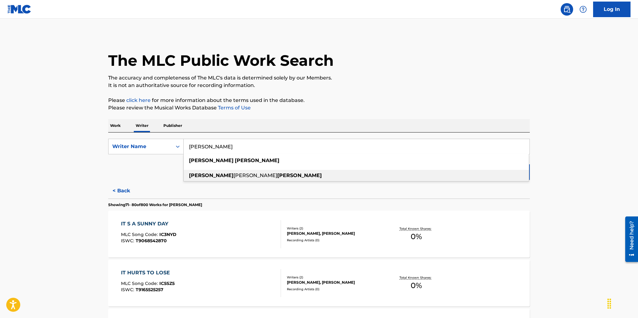
click at [233, 175] on span "[PERSON_NAME]" at bounding box center [255, 175] width 44 height 6
type input "[PERSON_NAME]"
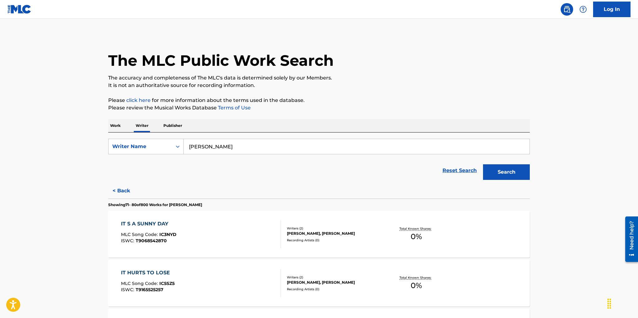
click at [499, 171] on button "Search" at bounding box center [506, 172] width 47 height 16
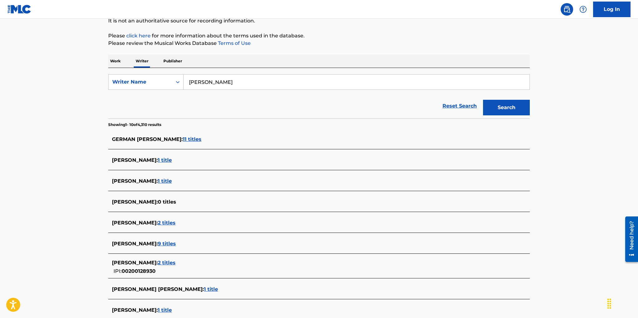
scroll to position [97, 0]
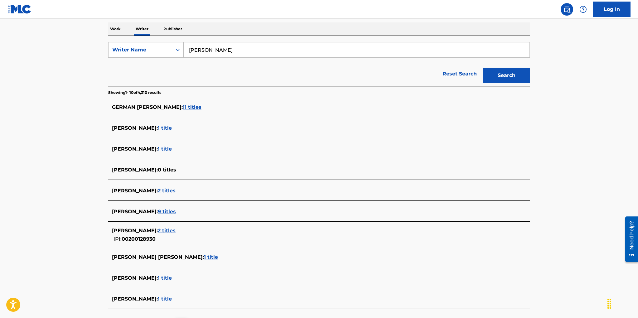
click at [175, 229] on span "2 titles" at bounding box center [167, 231] width 18 height 6
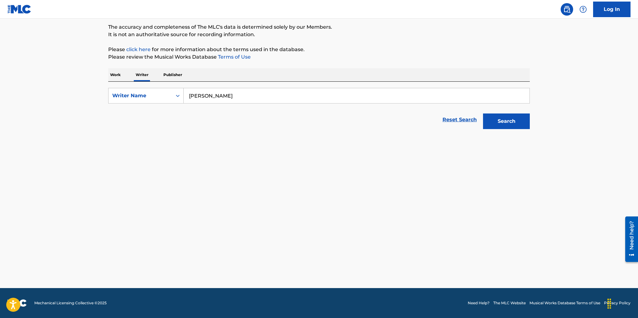
scroll to position [51, 0]
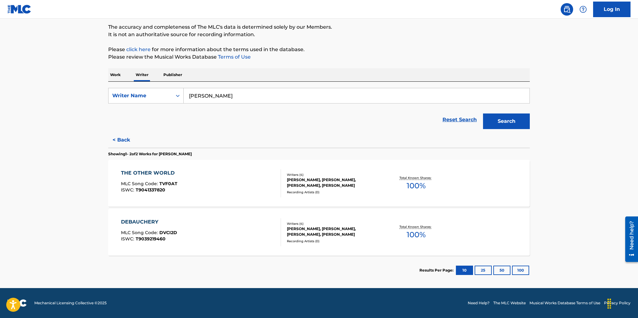
click at [312, 183] on div "[PERSON_NAME], [PERSON_NAME], [PERSON_NAME], [PERSON_NAME]" at bounding box center [334, 182] width 94 height 11
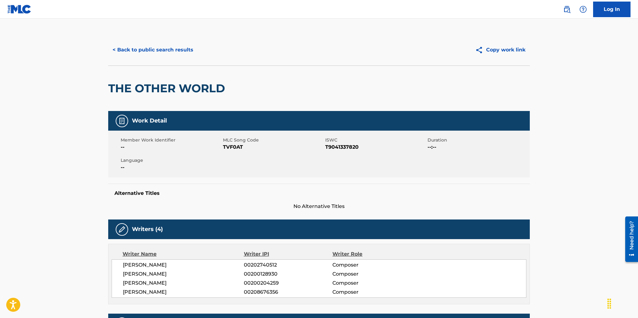
click at [146, 50] on button "< Back to public search results" at bounding box center [152, 50] width 89 height 16
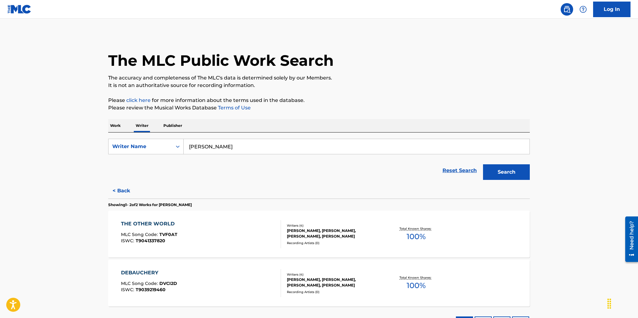
drag, startPoint x: 230, startPoint y: 145, endPoint x: 169, endPoint y: 138, distance: 61.9
click at [169, 138] on div "SearchWithCriteria089a39f9-69f3-44fd-92dd-5d42e12eb9ae Writer Name [PERSON_NAME…" at bounding box center [318, 157] width 421 height 50
click at [113, 124] on p "Work" at bounding box center [115, 125] width 14 height 13
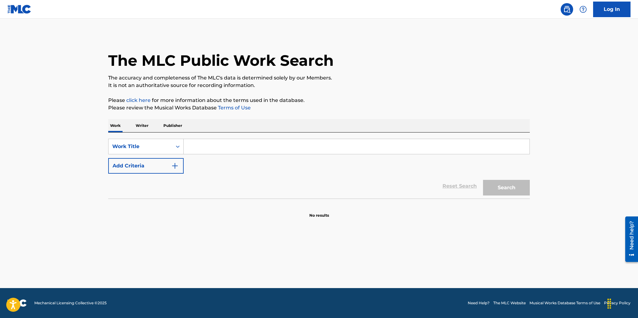
click at [207, 147] on input "Search Form" at bounding box center [357, 146] width 346 height 15
drag, startPoint x: 271, startPoint y: 152, endPoint x: 272, endPoint y: 149, distance: 3.9
click at [271, 152] on input "at it again" at bounding box center [357, 146] width 346 height 15
click at [273, 147] on input "at it again" at bounding box center [357, 146] width 346 height 15
click at [483, 180] on button "Search" at bounding box center [506, 188] width 47 height 16
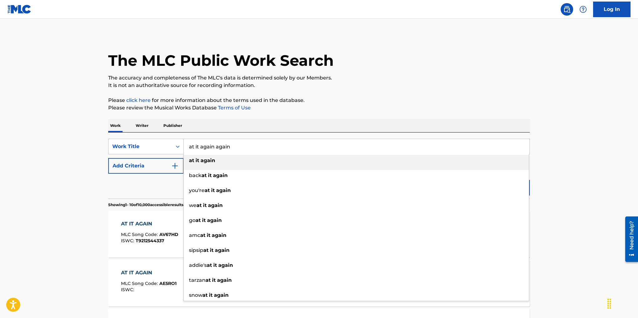
type input "at it again again"
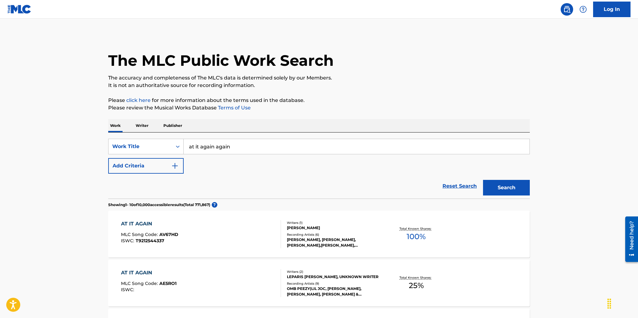
click at [201, 129] on div "Work Writer Publisher" at bounding box center [318, 125] width 421 height 13
click at [506, 185] on button "Search" at bounding box center [506, 188] width 47 height 16
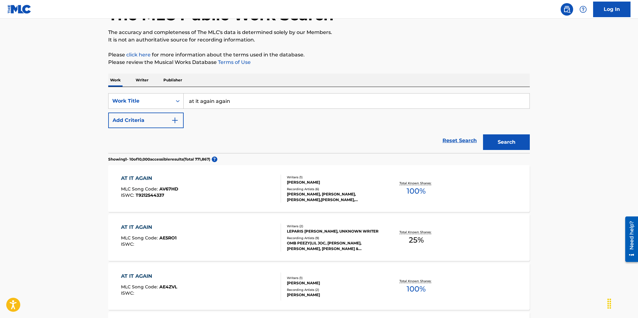
scroll to position [60, 0]
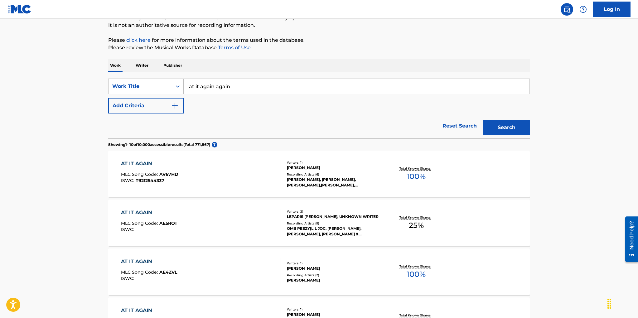
click at [143, 64] on p "Writer" at bounding box center [142, 65] width 17 height 13
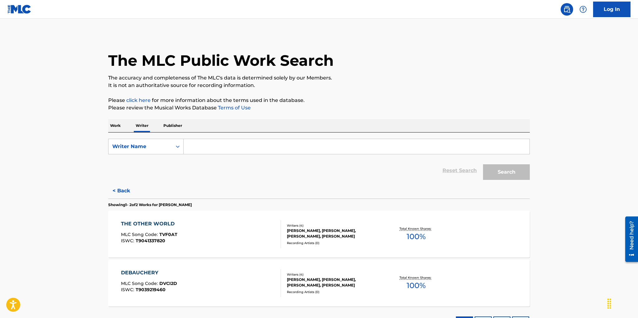
click at [211, 152] on input "Search Form" at bounding box center [357, 146] width 346 height 15
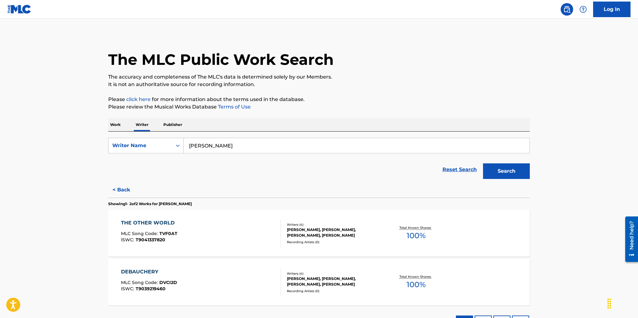
type input "[PERSON_NAME]"
click at [501, 175] on button "Search" at bounding box center [506, 171] width 47 height 16
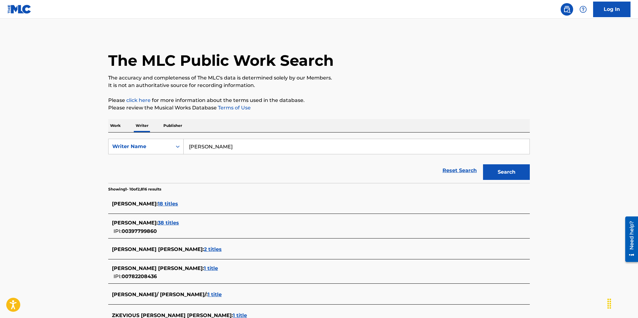
scroll to position [3, 0]
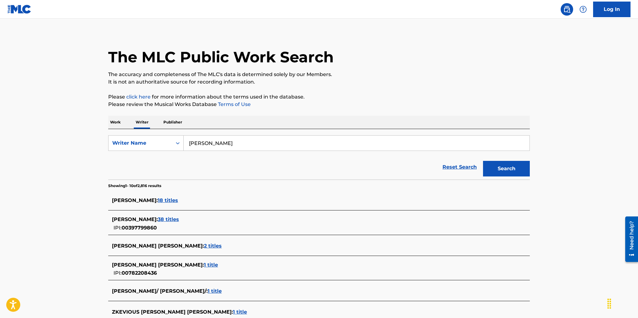
click at [179, 219] on span "38 titles" at bounding box center [168, 219] width 21 height 6
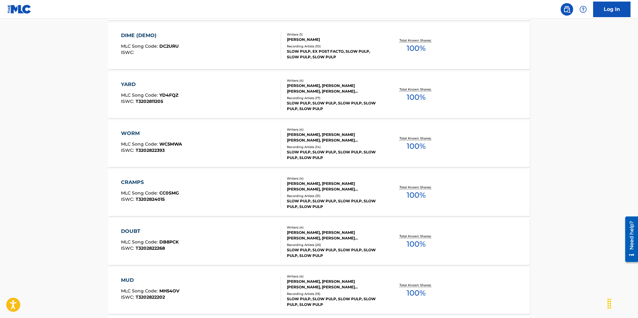
scroll to position [245, 0]
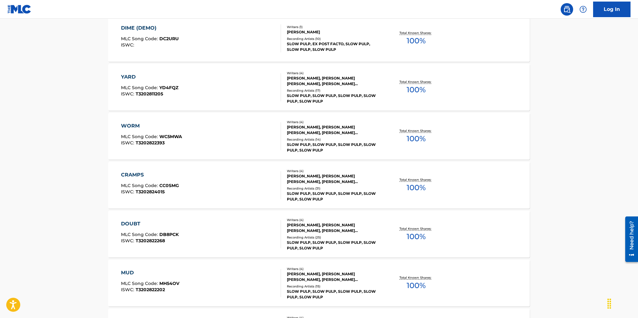
click at [333, 228] on div "[PERSON_NAME], [PERSON_NAME] [PERSON_NAME], [PERSON_NAME] [PERSON_NAME] [PERSON…" at bounding box center [334, 227] width 94 height 11
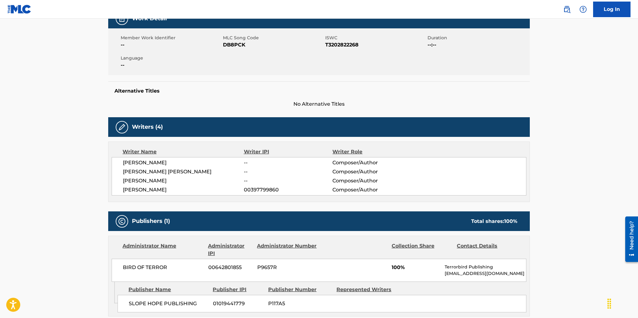
scroll to position [134, 0]
